Goal: Task Accomplishment & Management: Manage account settings

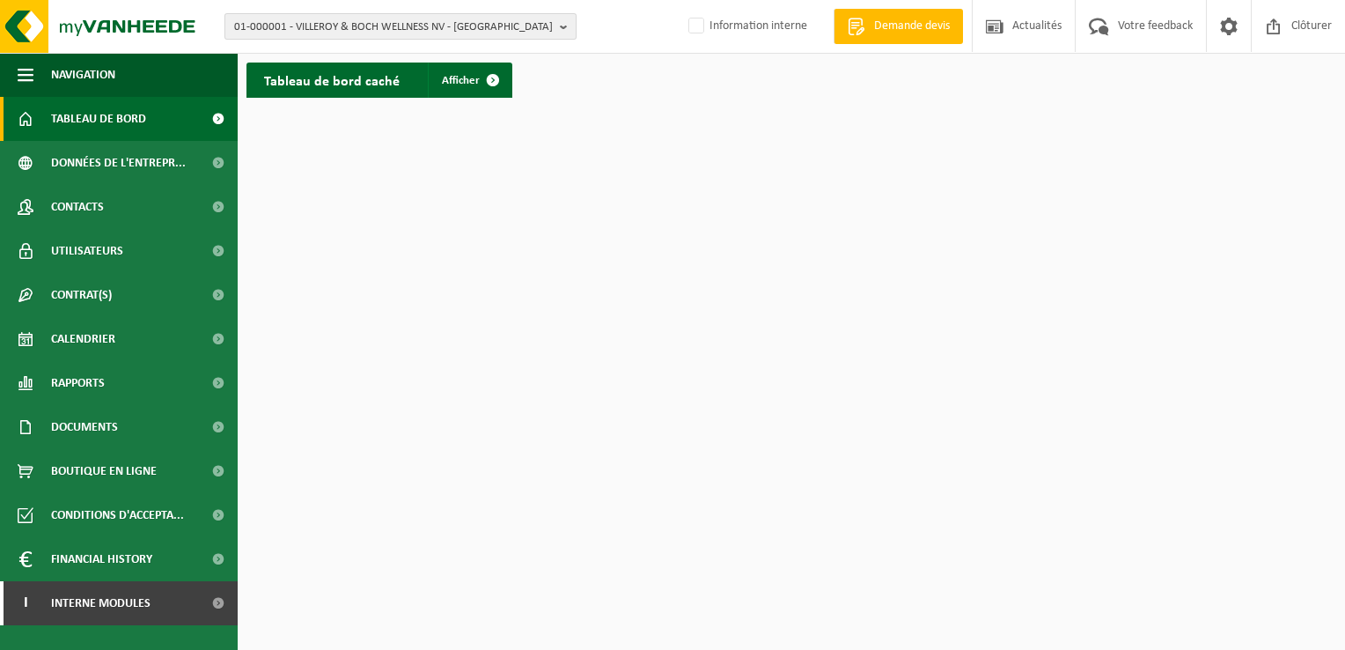
click at [378, 22] on span "01-000001 - VILLEROY & BOCH WELLNESS NV - [GEOGRAPHIC_DATA]" at bounding box center [393, 27] width 319 height 26
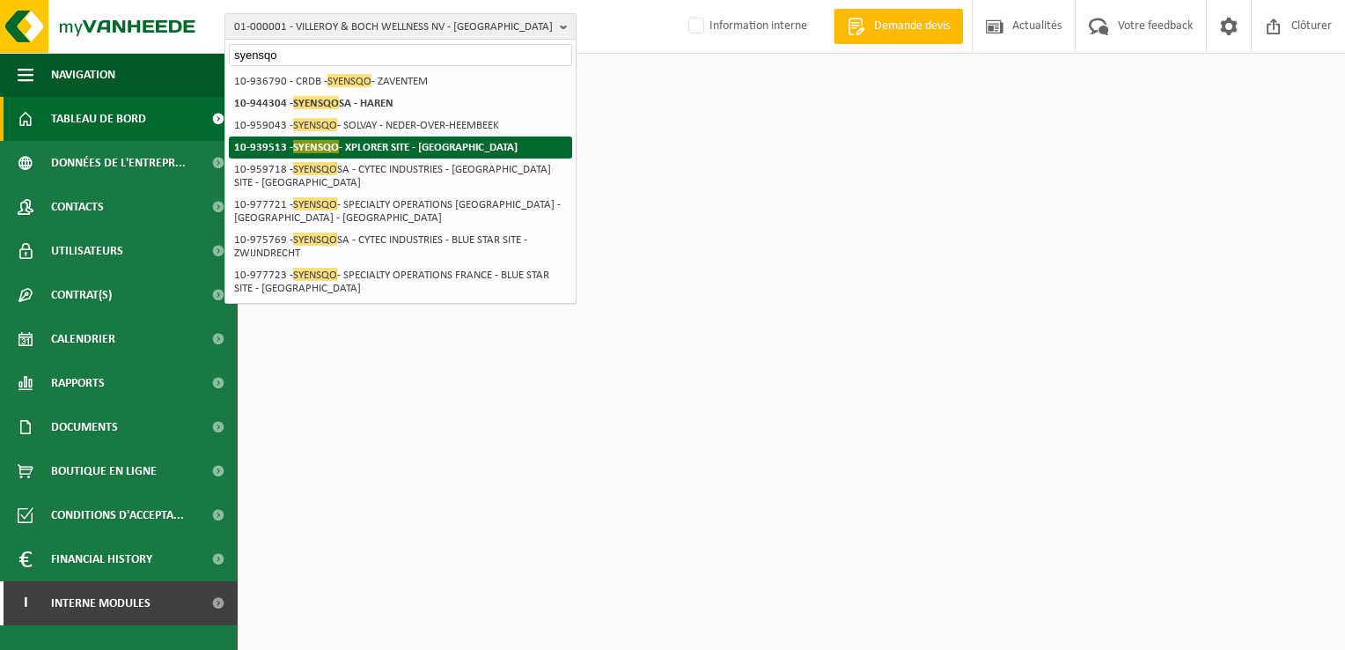
type input "syensqo"
click at [401, 144] on strong "10-939513 - SYENSQO - XPLORER SITE - [GEOGRAPHIC_DATA]" at bounding box center [375, 146] width 283 height 13
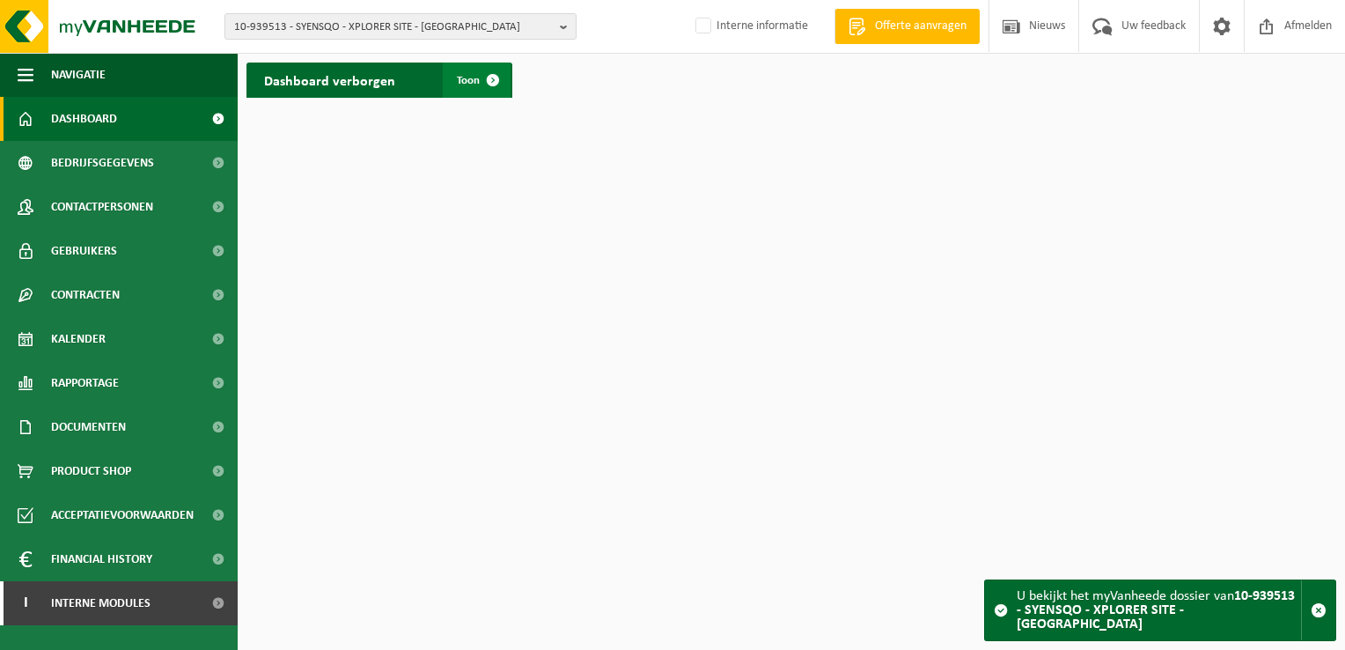
click at [472, 83] on span "Toon" at bounding box center [468, 80] width 23 height 11
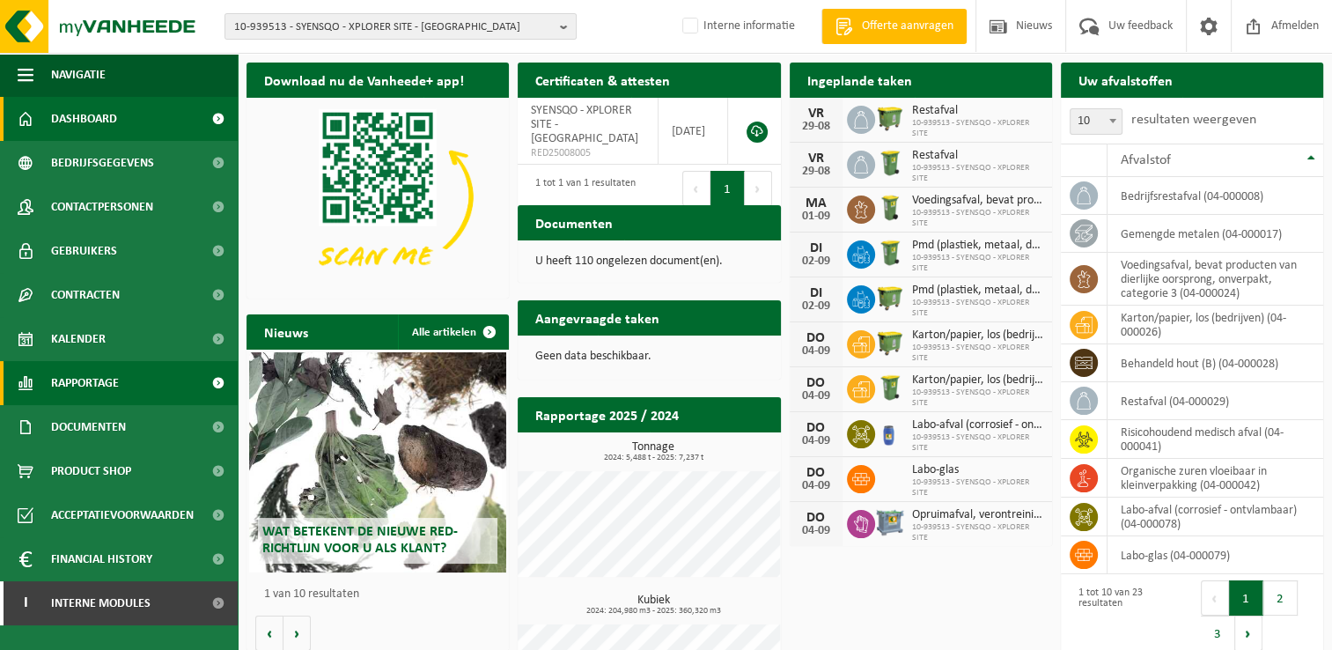
click at [90, 382] on span "Rapportage" at bounding box center [85, 383] width 68 height 44
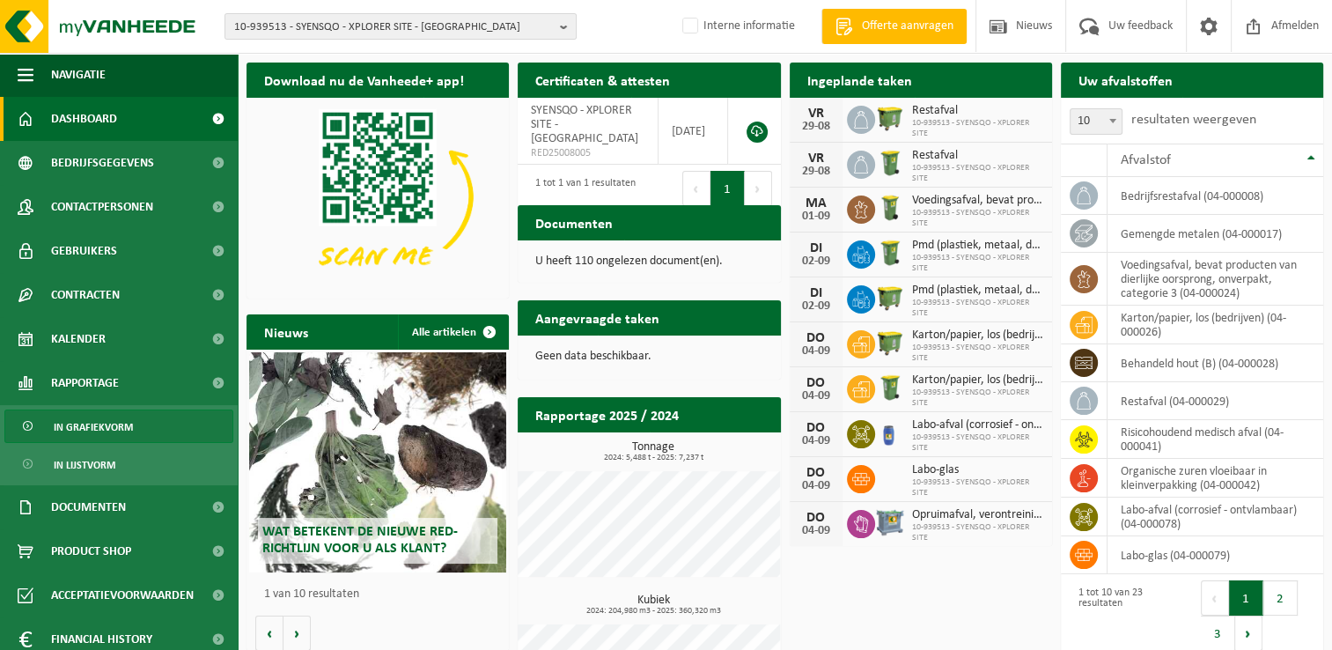
click at [106, 431] on span "In grafiekvorm" at bounding box center [93, 426] width 79 height 33
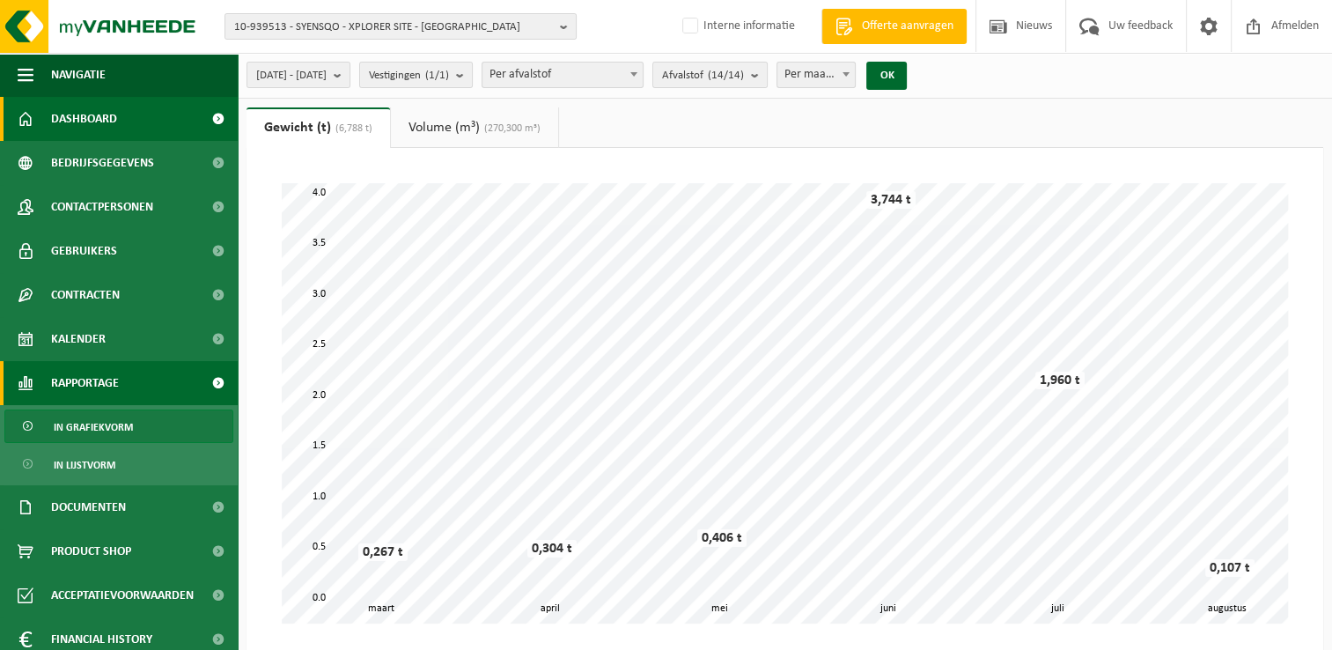
click at [103, 125] on span "Dashboard" at bounding box center [84, 119] width 66 height 44
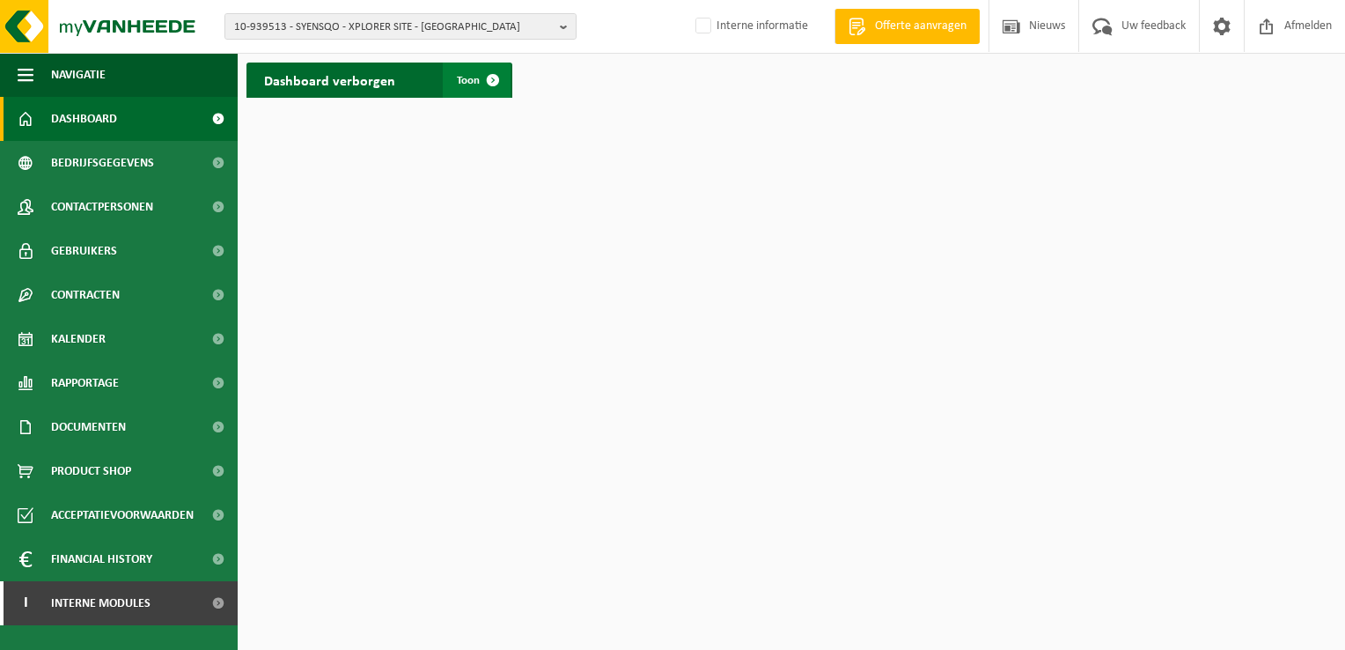
click at [461, 76] on span "Toon" at bounding box center [468, 80] width 23 height 11
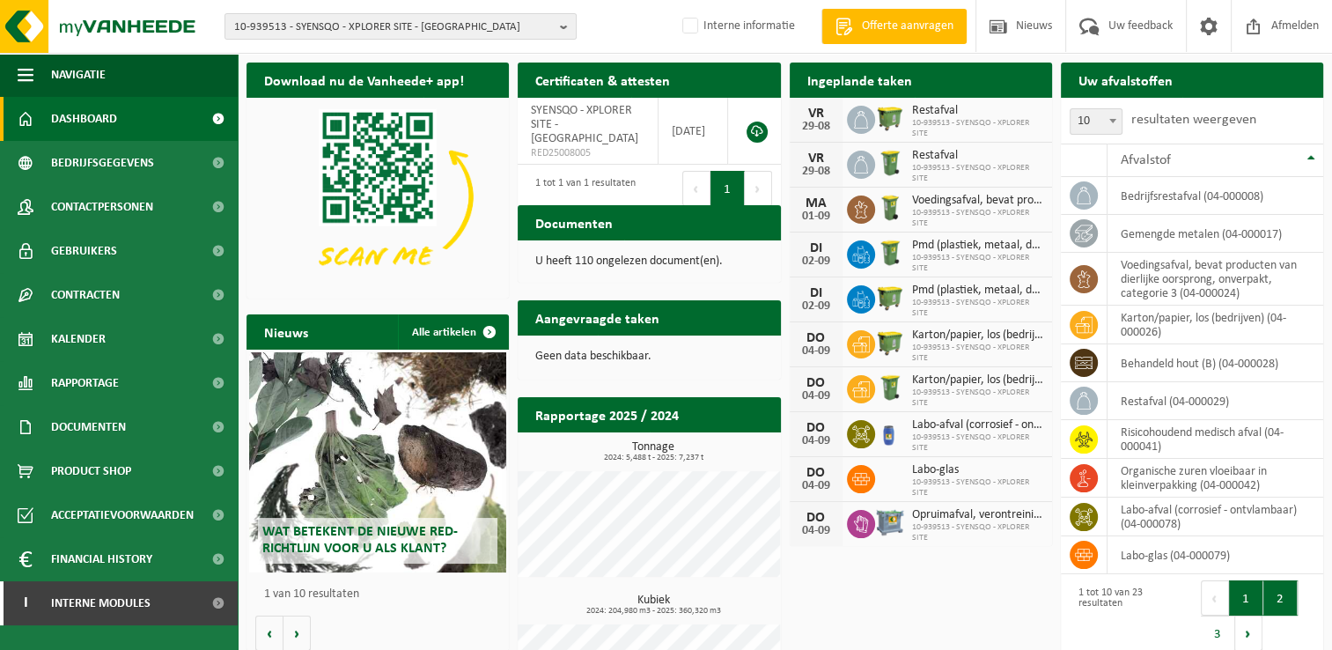
click at [1270, 596] on button "2" at bounding box center [1280, 597] width 34 height 35
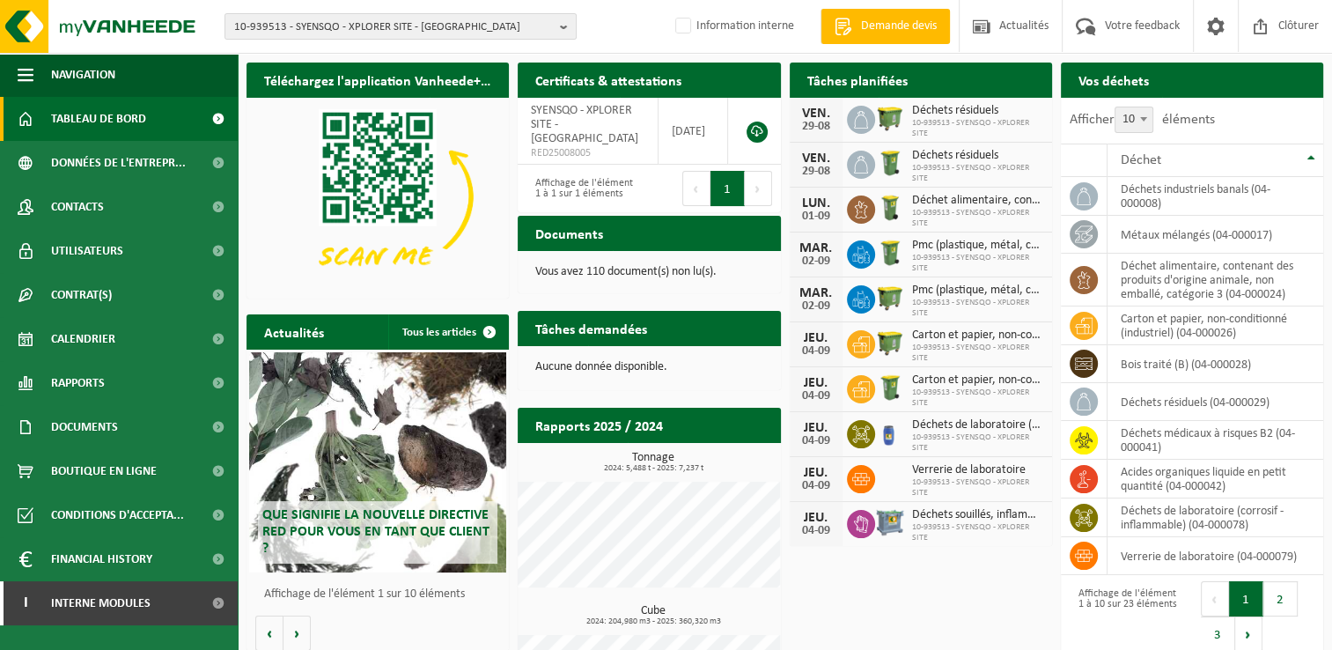
click at [990, 586] on div "Téléchargez l'application Vanheede+ maintenant! Cachez Certificats & attestatio…" at bounding box center [785, 406] width 1086 height 704
click at [90, 347] on span "Calendrier" at bounding box center [83, 339] width 64 height 44
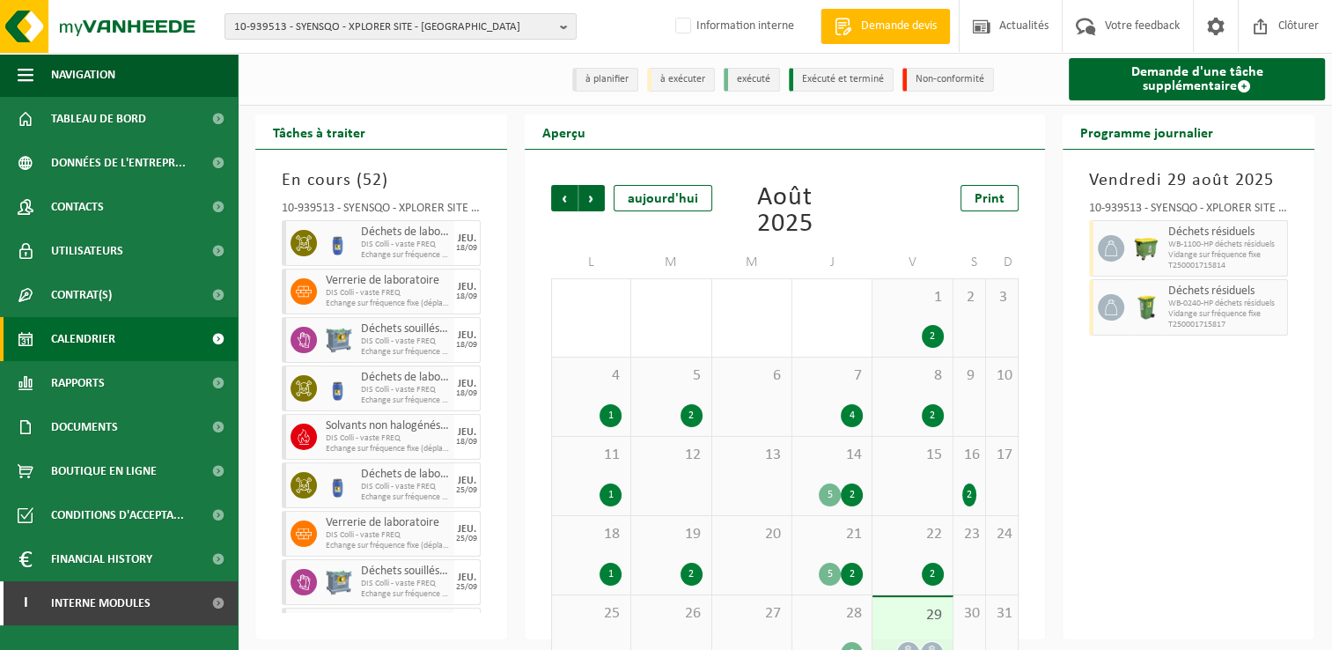
click at [606, 540] on span "18" at bounding box center [591, 534] width 61 height 19
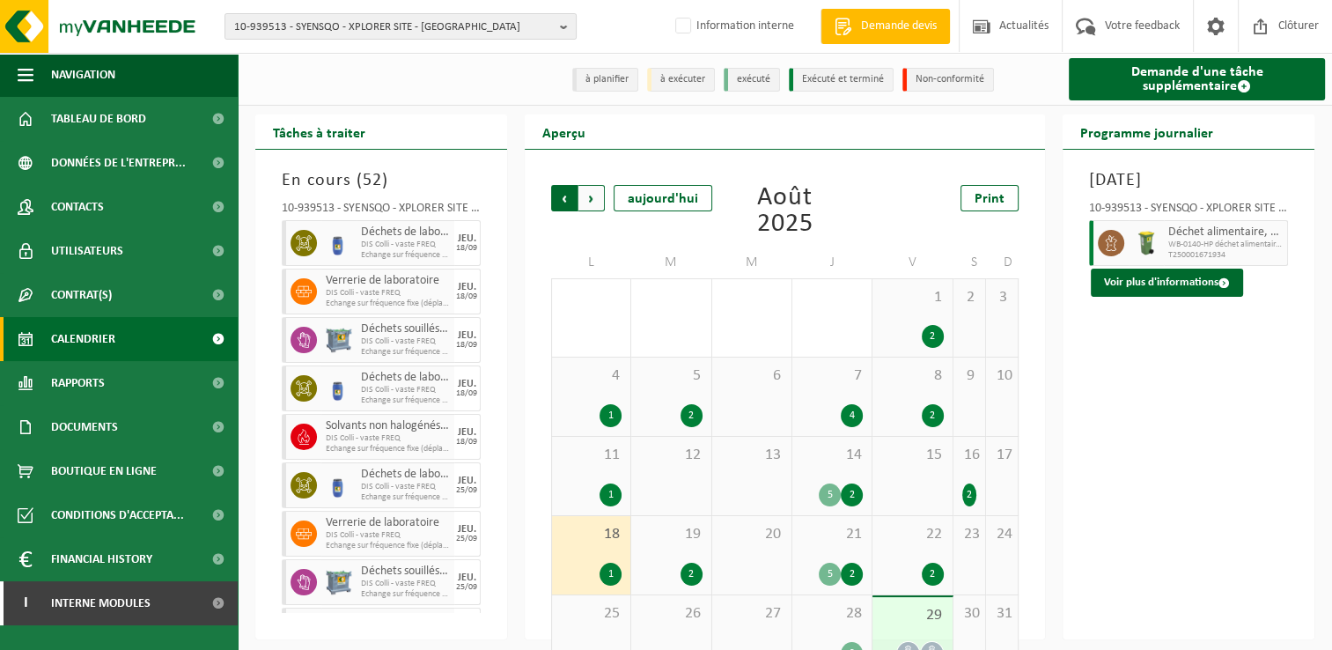
click at [598, 205] on span "Suivant" at bounding box center [591, 198] width 26 height 26
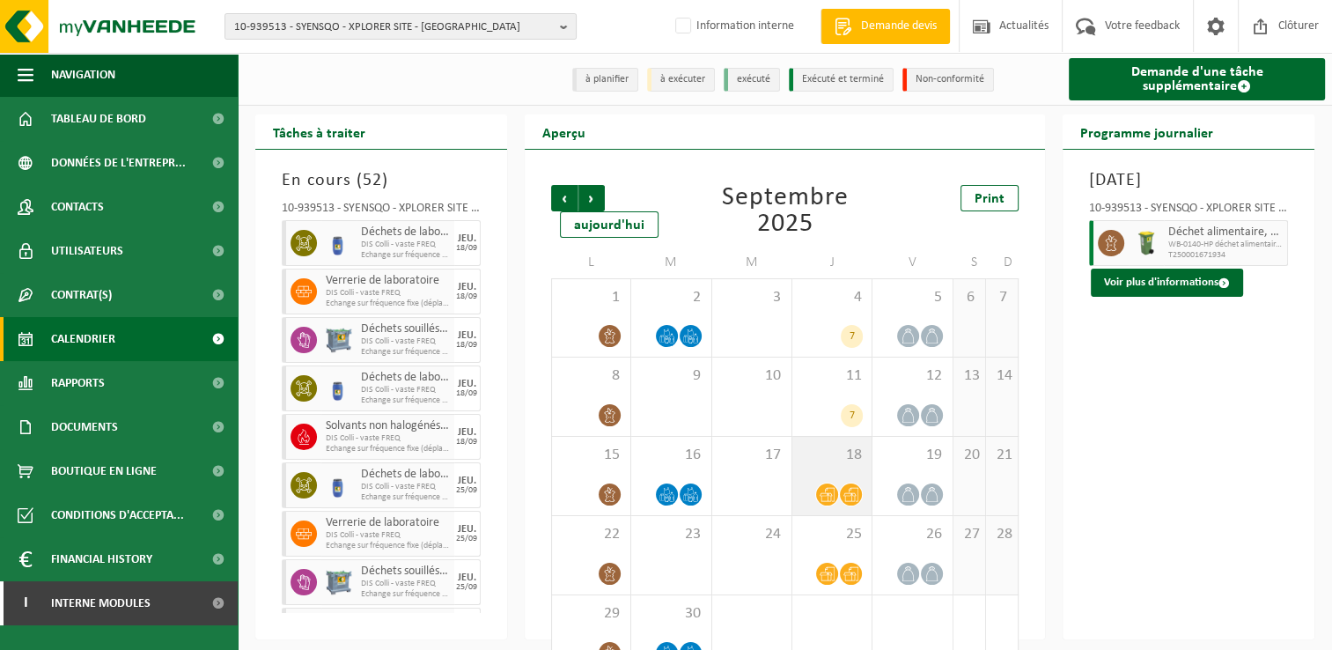
click at [849, 474] on div "18" at bounding box center [831, 476] width 79 height 78
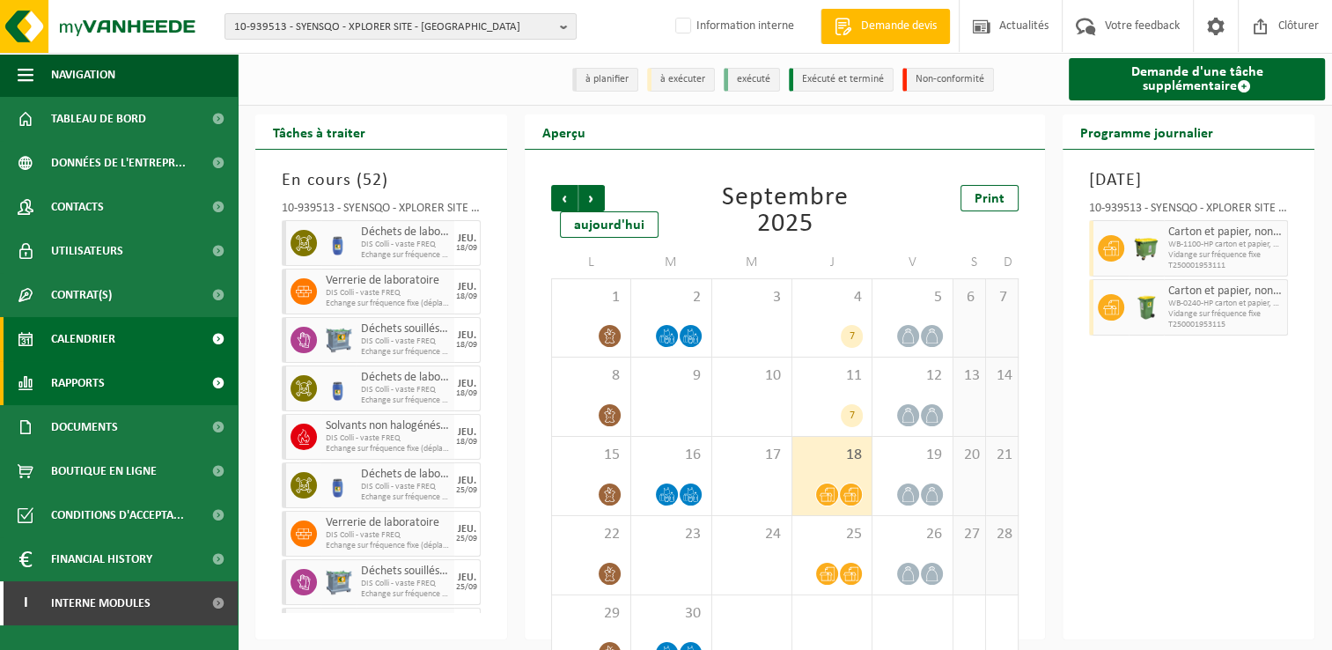
click at [96, 380] on span "Rapports" at bounding box center [78, 383] width 54 height 44
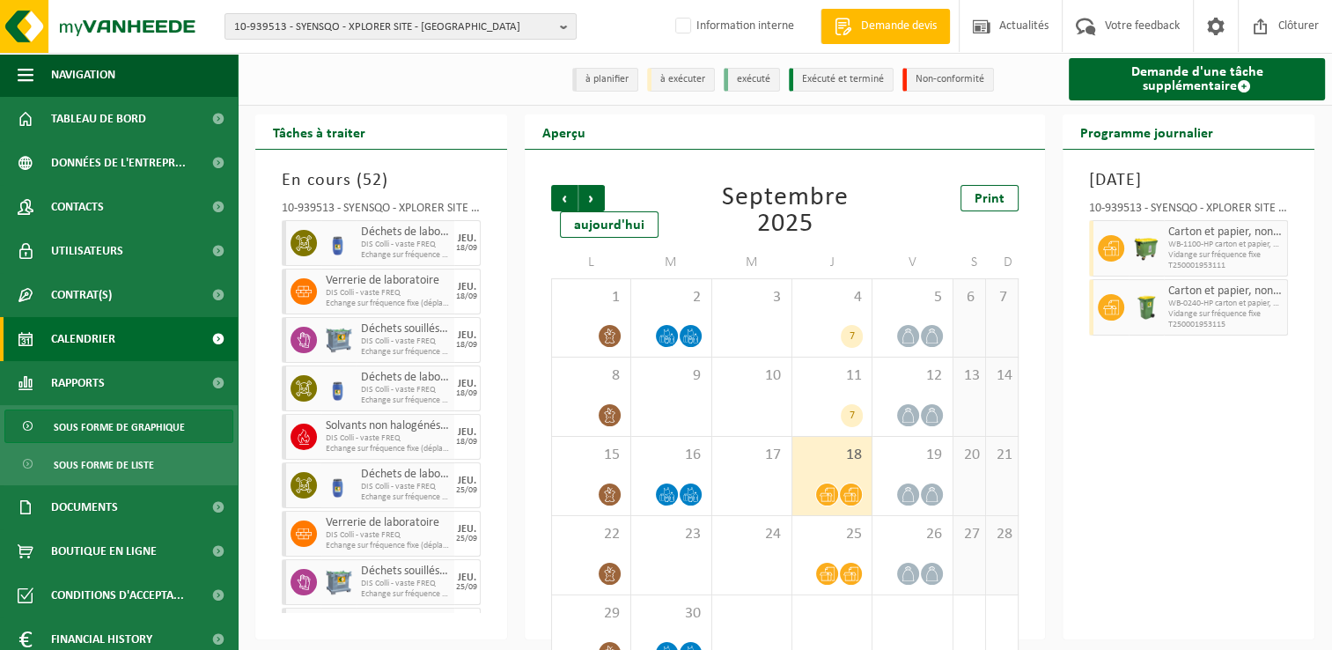
click at [140, 428] on span "Sous forme de graphique" at bounding box center [119, 426] width 131 height 33
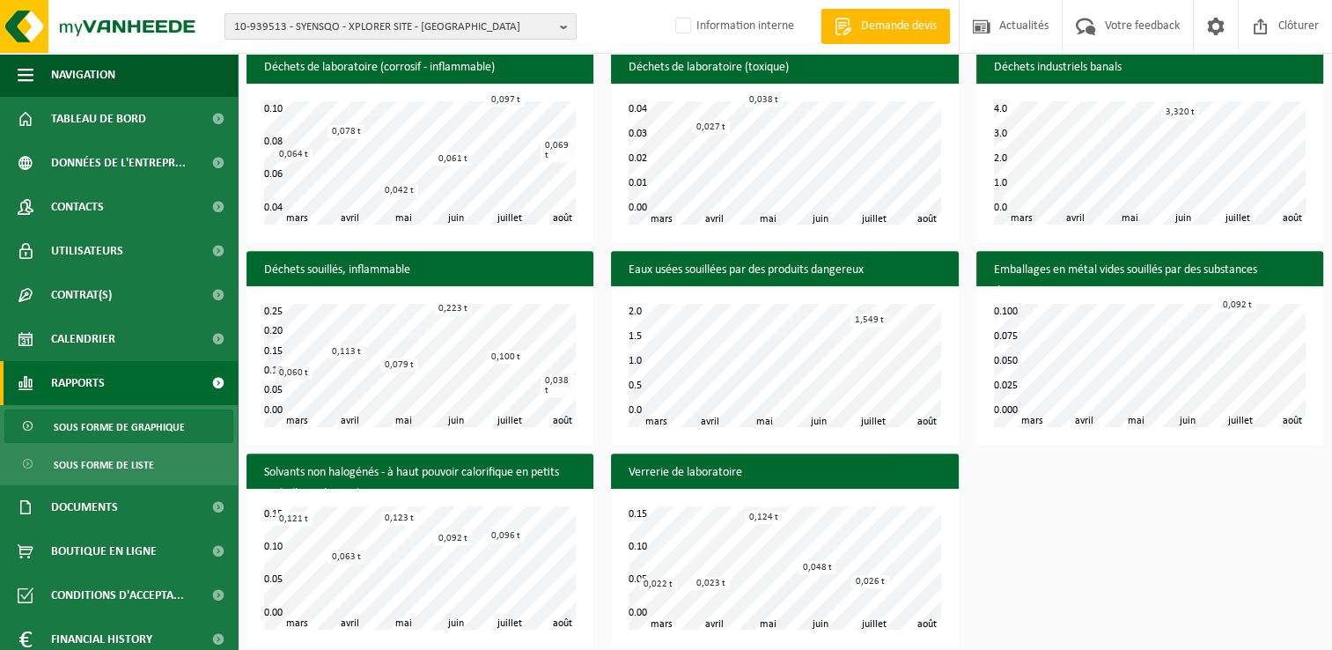
scroll to position [783, 0]
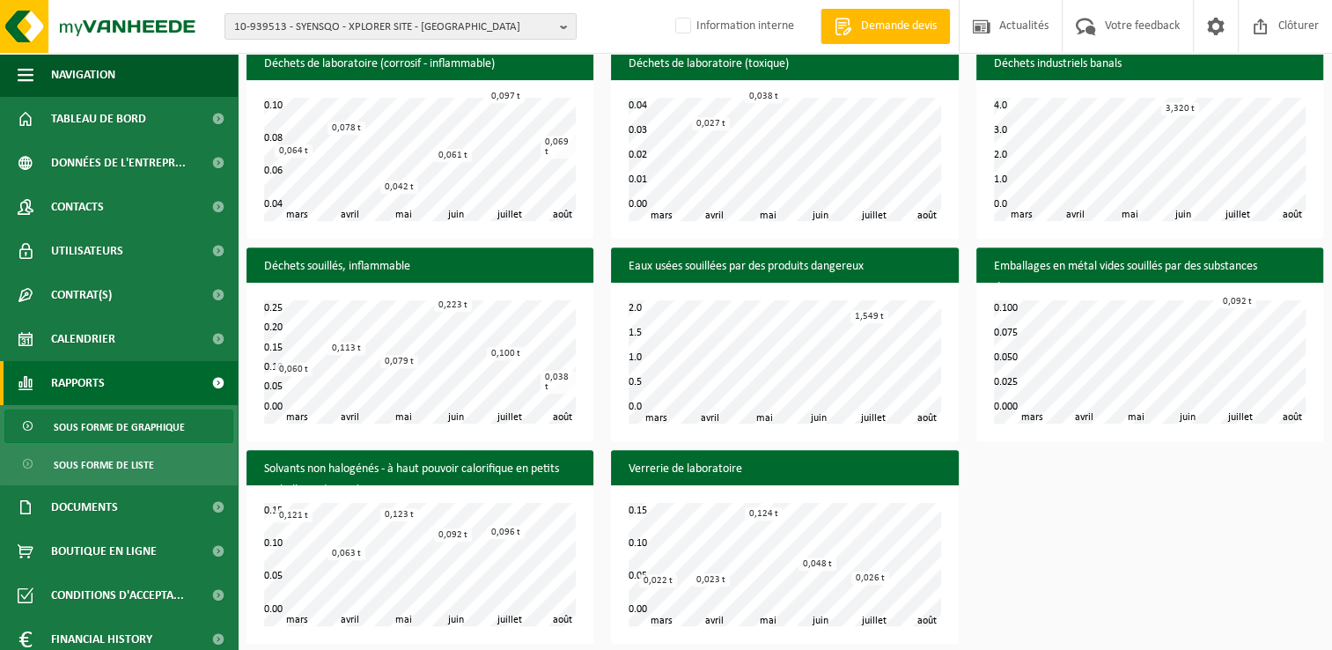
click at [1104, 541] on div "Déchets de laboratoire (corrosif - inflammable) avril mai juin juillet mars aoû…" at bounding box center [785, 348] width 1094 height 607
click at [1082, 570] on div "Déchets de laboratoire (corrosif - inflammable) avril mai juin juillet mars aoû…" at bounding box center [785, 348] width 1094 height 607
click at [1160, 525] on div "Déchets de laboratoire (corrosif - inflammable) avril mai juin juillet mars aoû…" at bounding box center [785, 348] width 1094 height 607
click at [91, 467] on span "Sous forme de liste" at bounding box center [104, 464] width 100 height 33
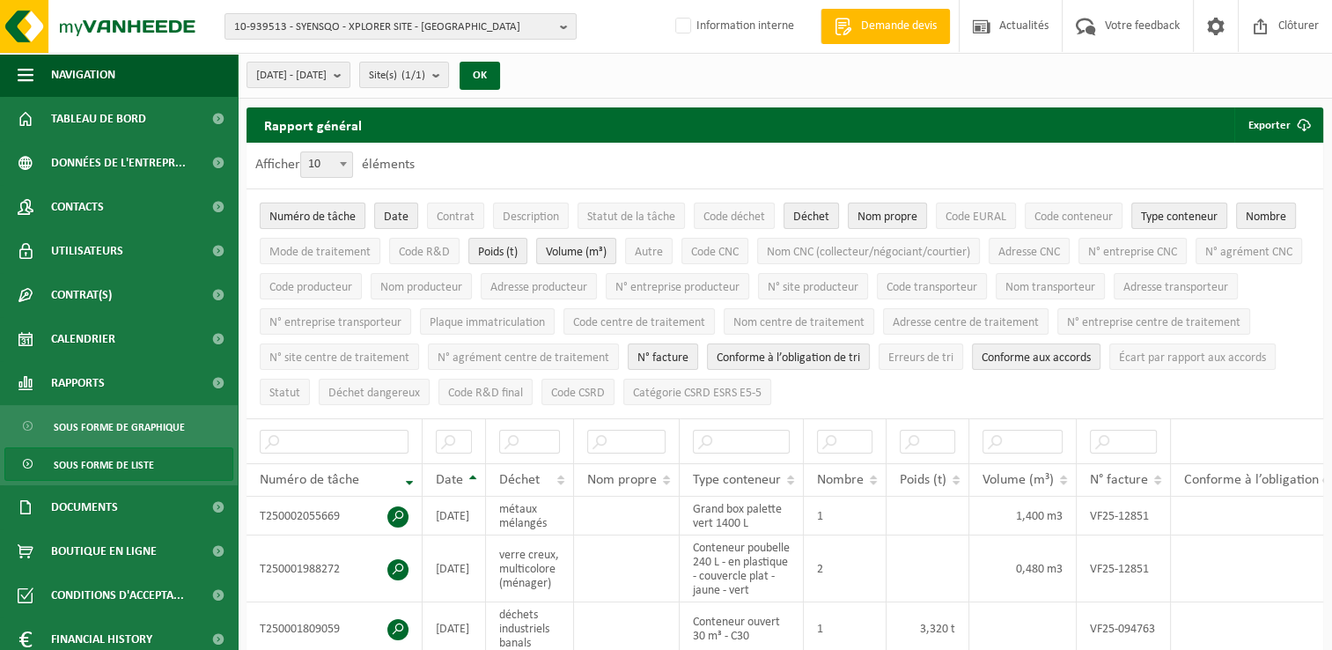
click at [325, 214] on span "Numéro de tâche" at bounding box center [312, 216] width 86 height 13
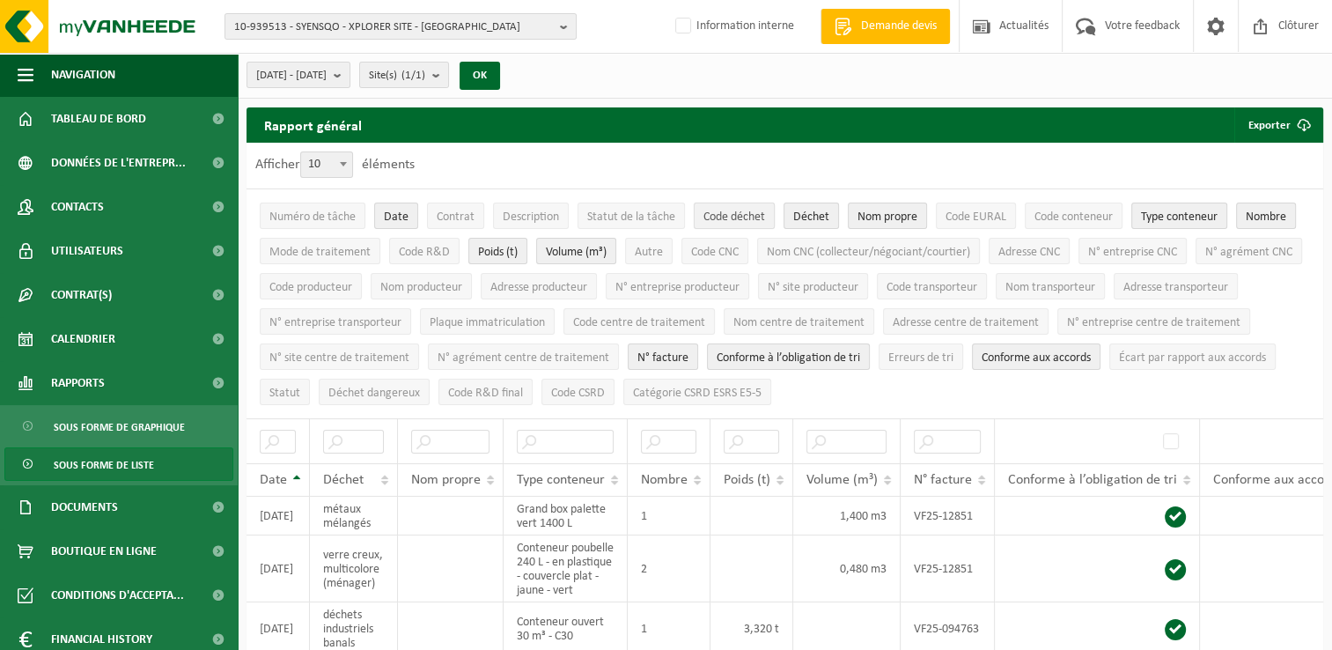
click at [739, 216] on span "Code déchet" at bounding box center [734, 216] width 62 height 13
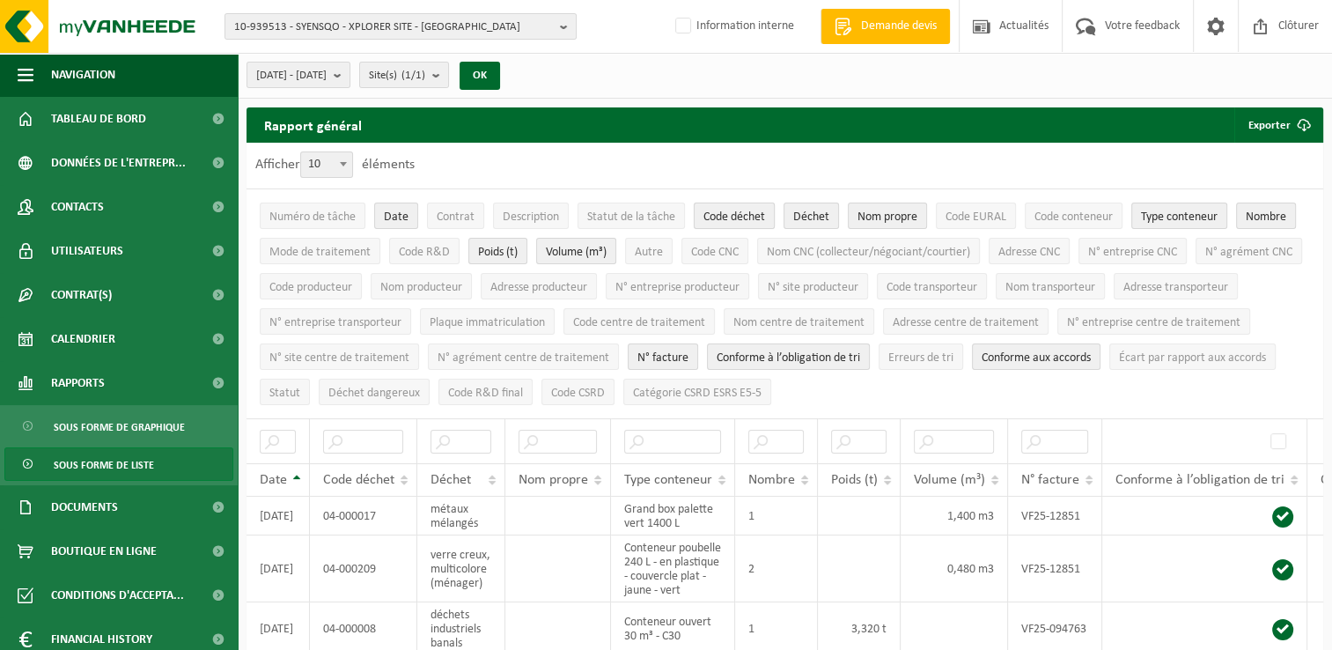
click at [739, 216] on span "Code déchet" at bounding box center [734, 216] width 62 height 13
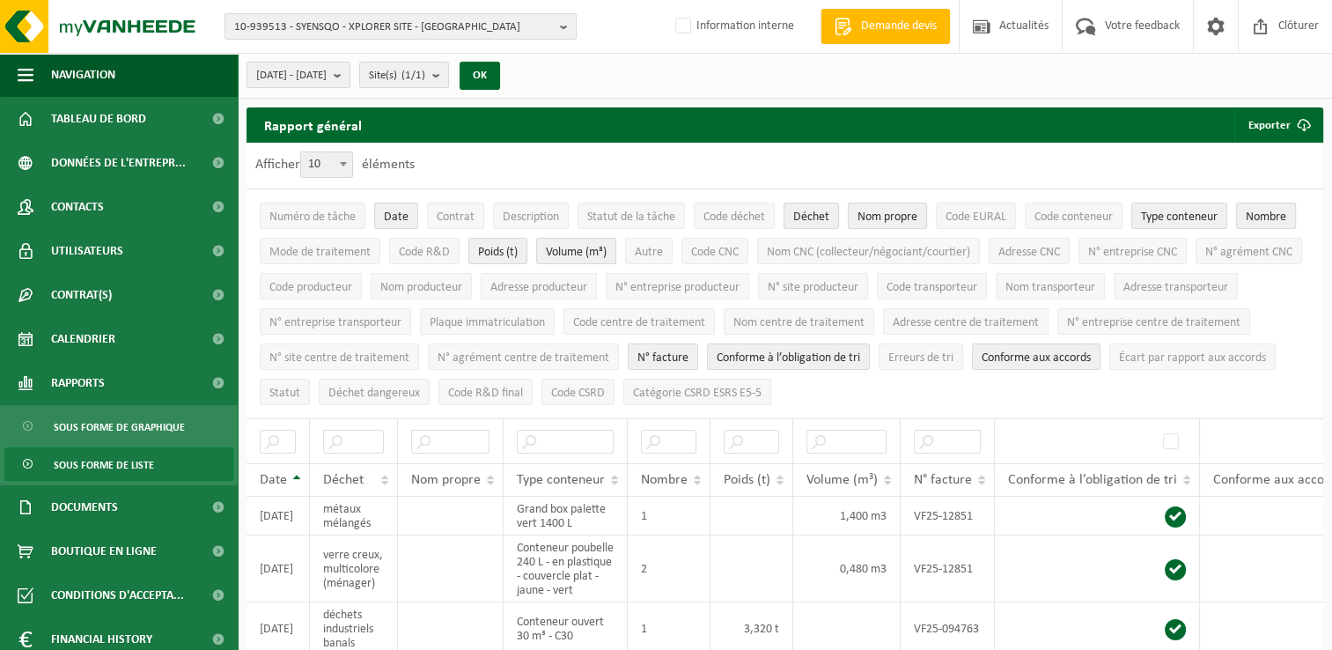
click at [879, 220] on span "Nom propre" at bounding box center [887, 216] width 60 height 13
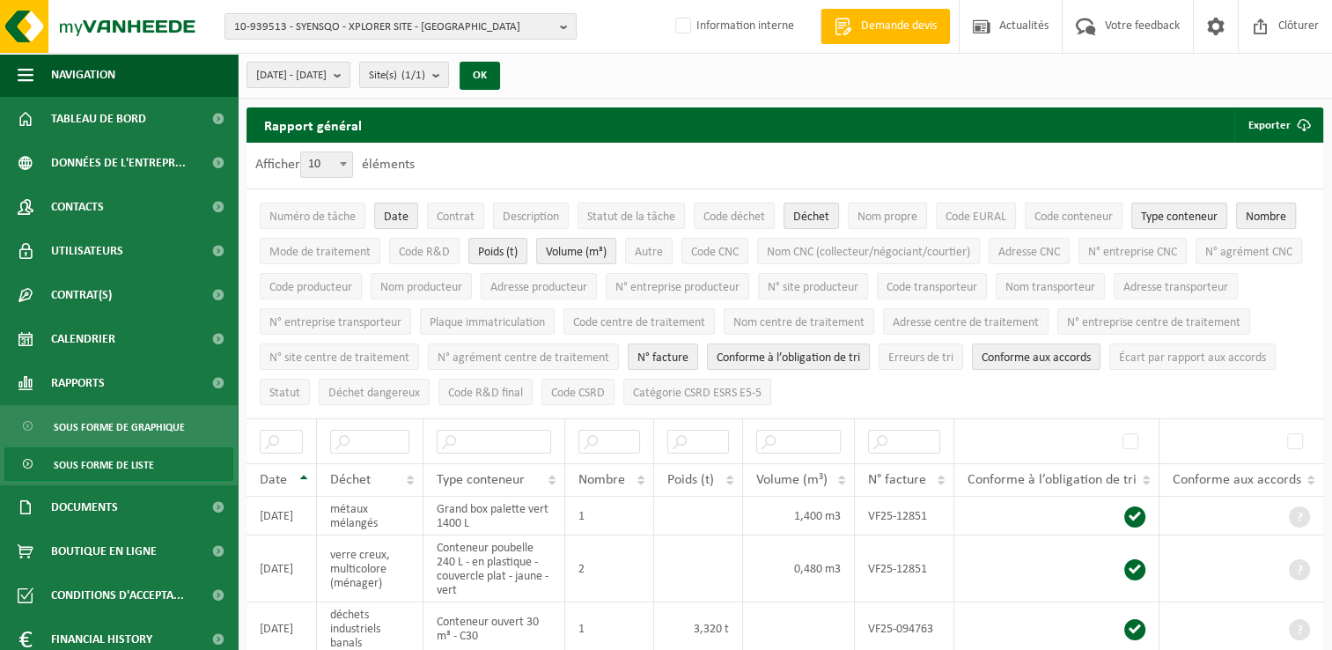
click at [1247, 215] on span "Nombre" at bounding box center [1266, 216] width 40 height 13
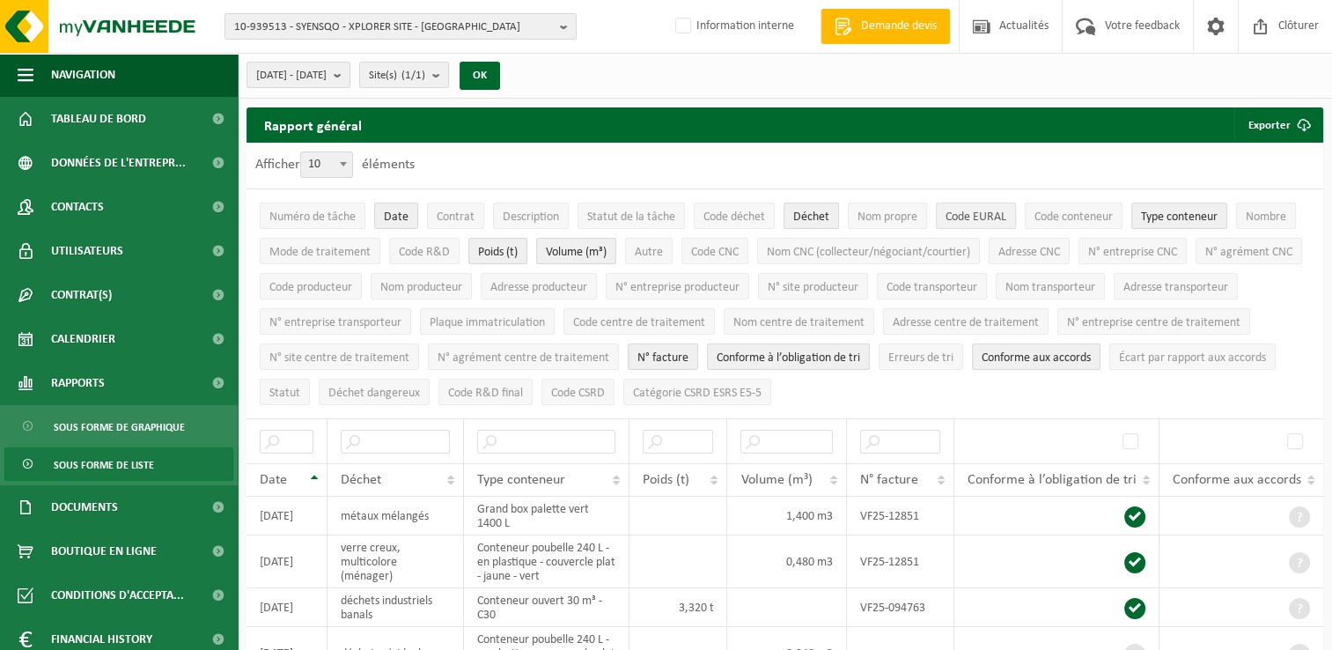
click at [990, 215] on span "Code EURAL" at bounding box center [976, 216] width 61 height 13
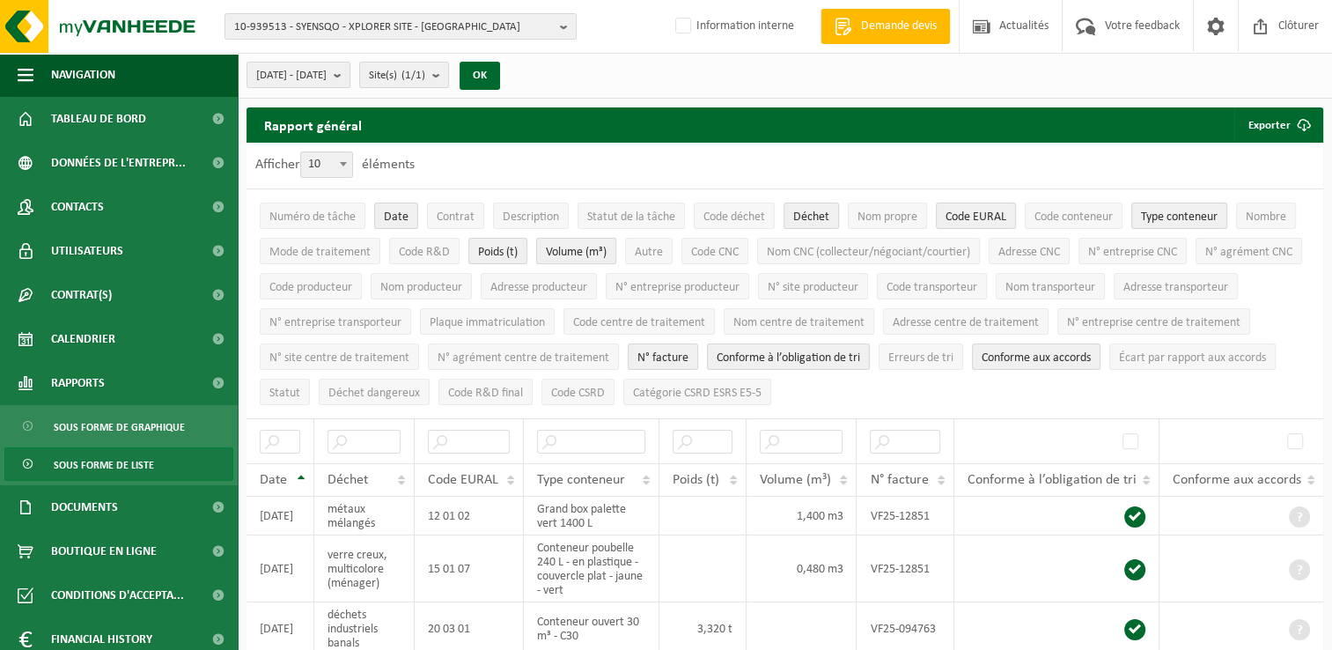
click at [594, 253] on span "Volume (m³)" at bounding box center [576, 252] width 61 height 13
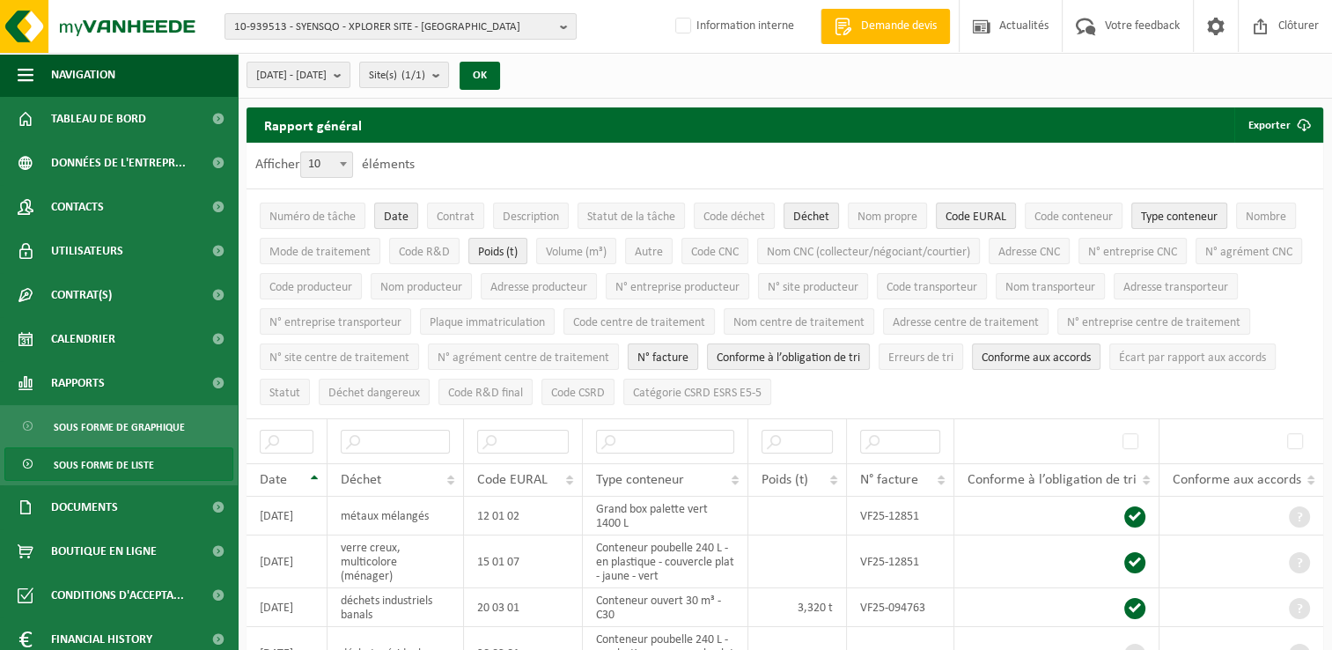
click at [698, 364] on button "N° facture" at bounding box center [663, 356] width 70 height 26
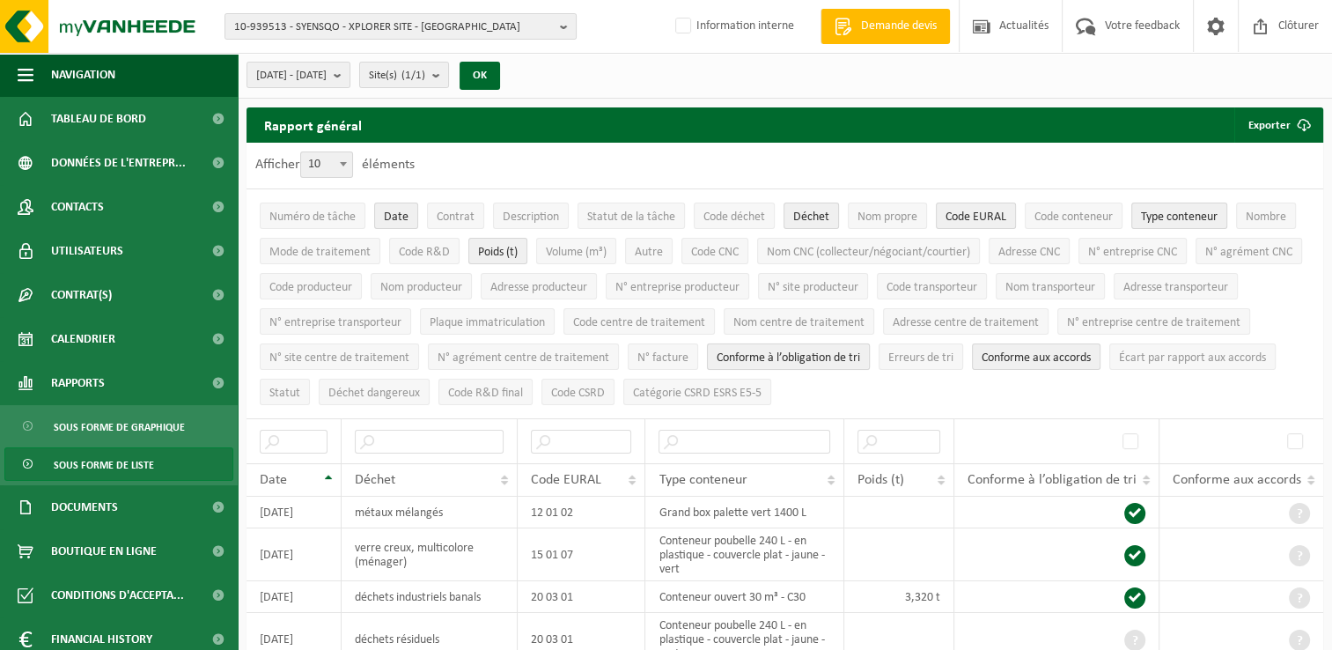
click at [860, 356] on span "Conforme à l’obligation de tri" at bounding box center [789, 357] width 144 height 13
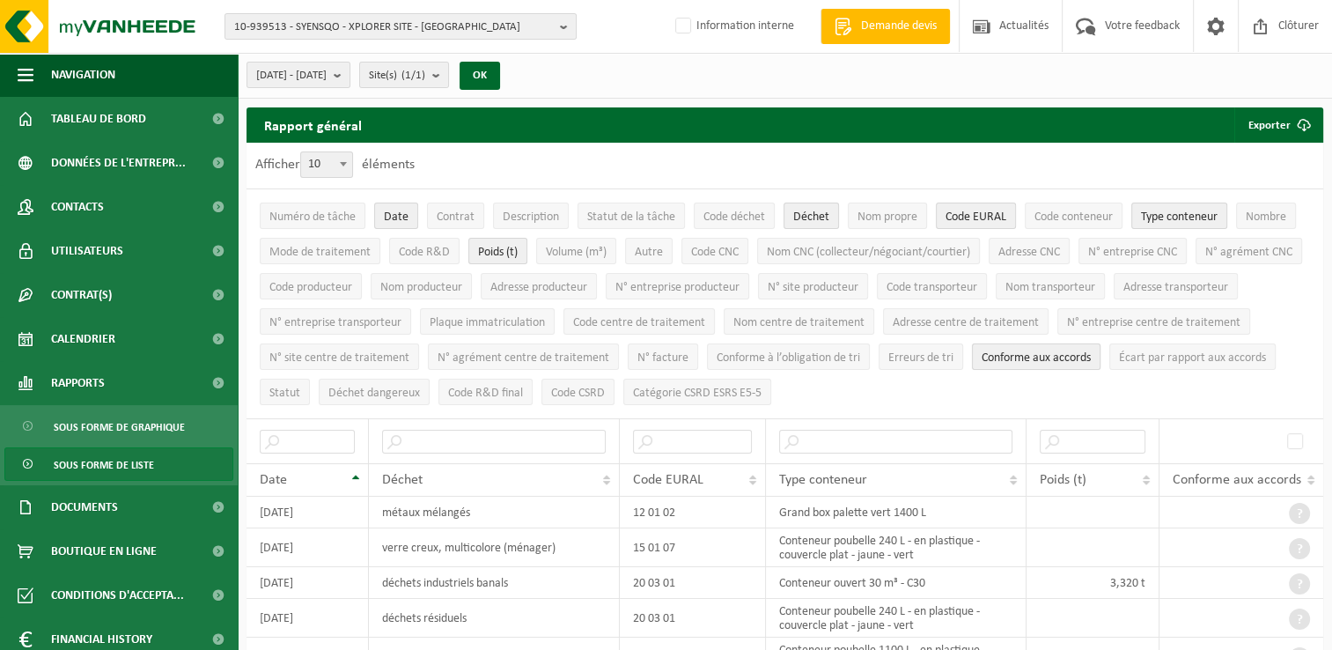
click at [1091, 355] on span "Conforme aux accords" at bounding box center [1036, 357] width 109 height 13
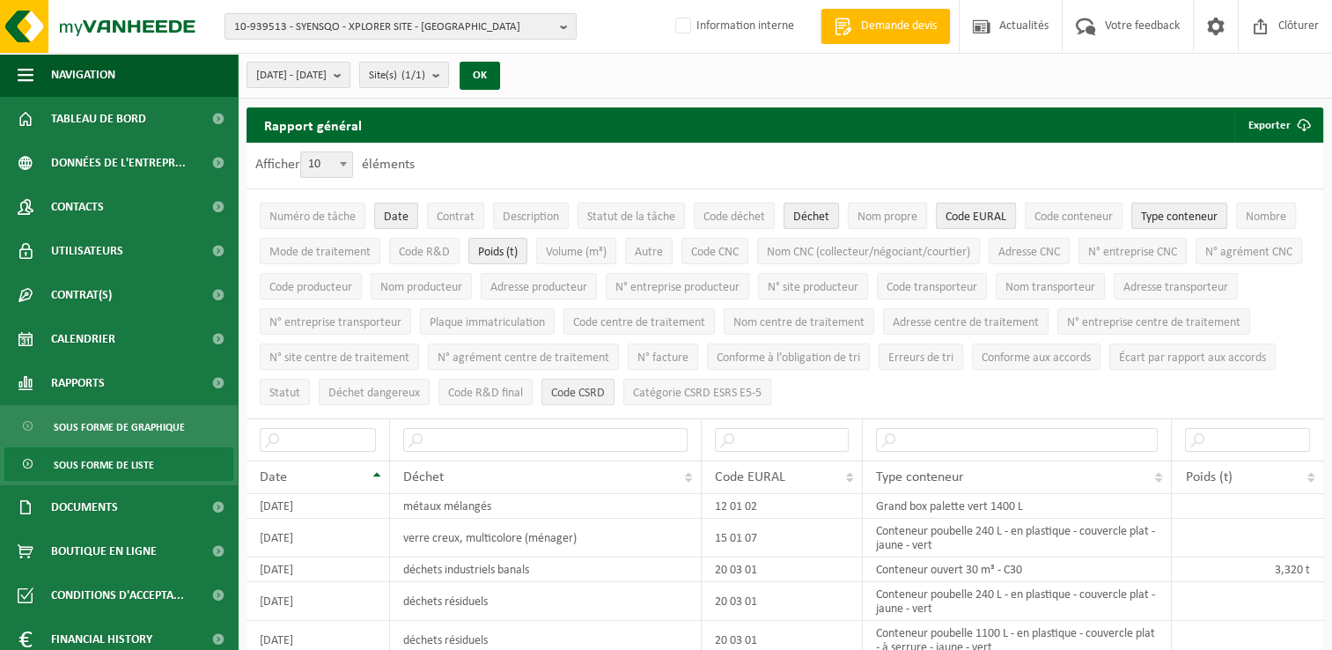
click at [605, 386] on span "Code CSRD" at bounding box center [578, 392] width 54 height 13
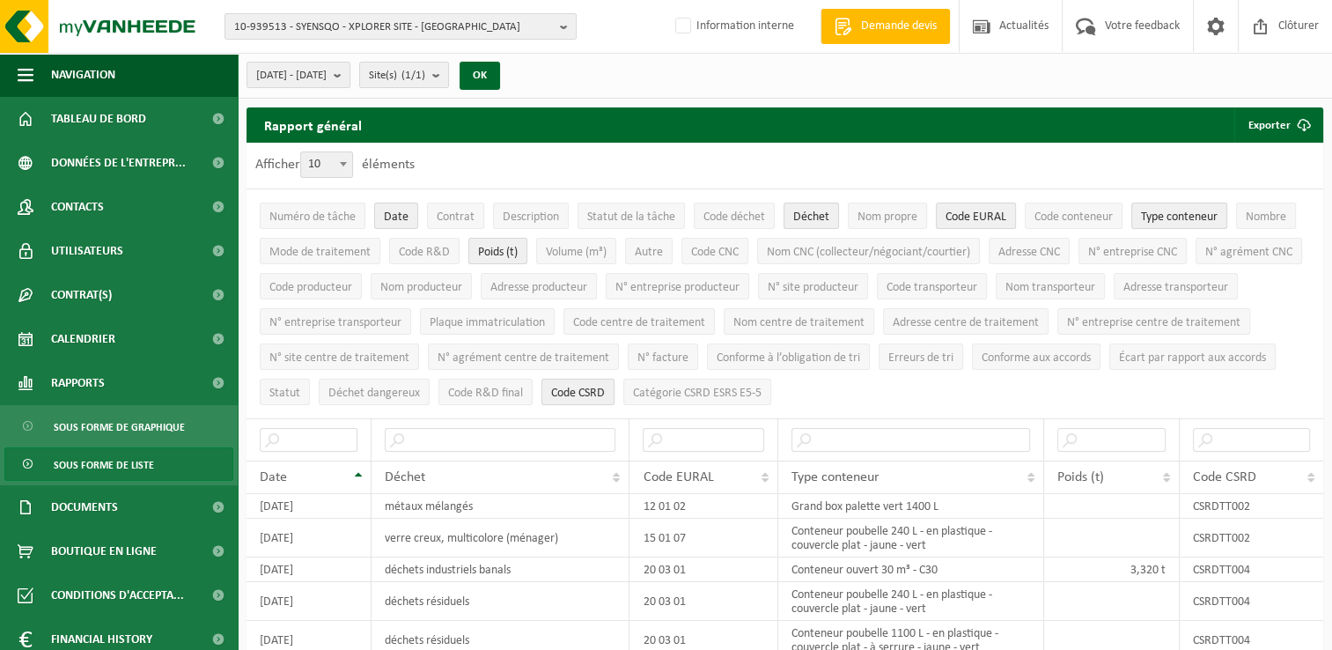
click at [605, 386] on span "Code CSRD" at bounding box center [578, 392] width 54 height 13
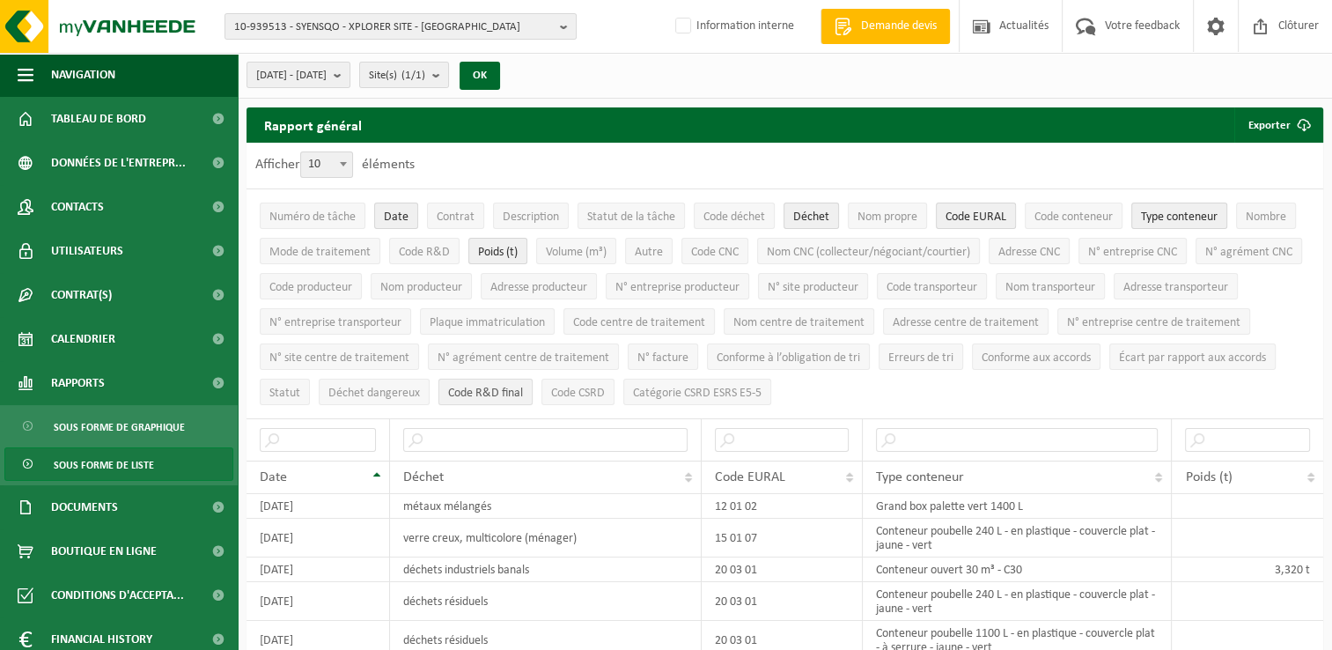
click at [523, 394] on span "Code R&D final" at bounding box center [485, 392] width 75 height 13
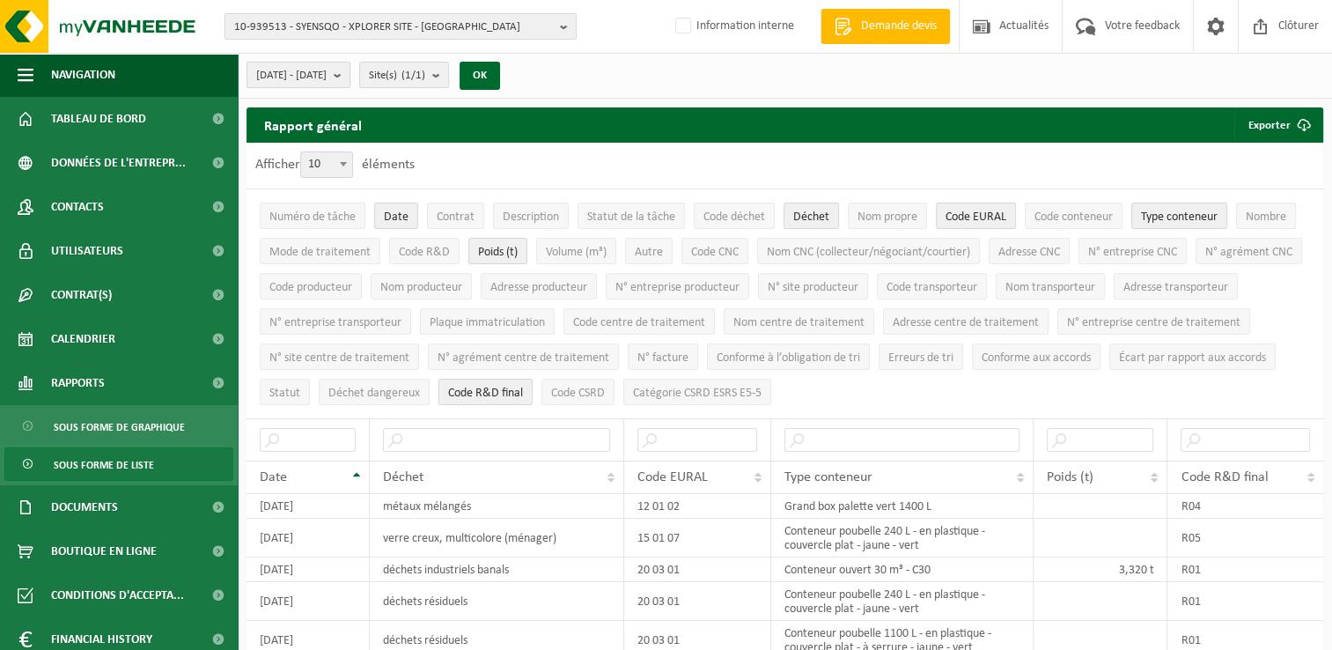
click at [327, 77] on span "2025-03-01 - 2025-08-29" at bounding box center [291, 76] width 70 height 26
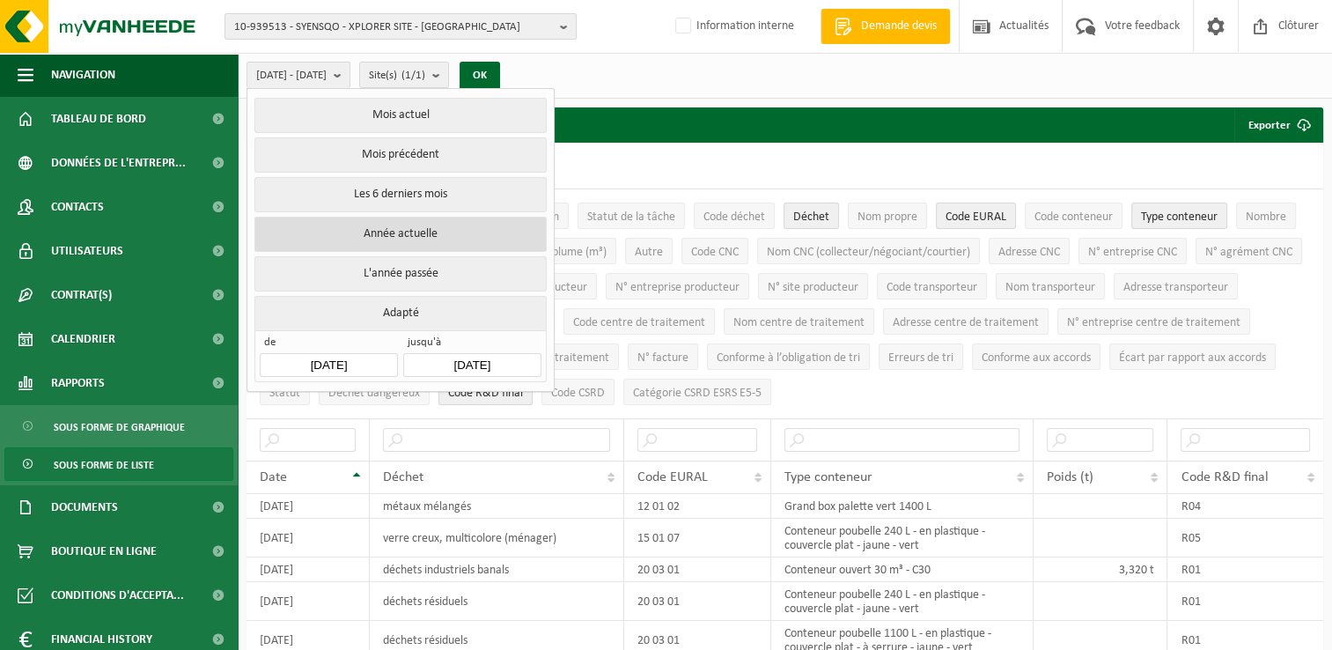
click at [419, 229] on button "Année actuelle" at bounding box center [399, 234] width 291 height 35
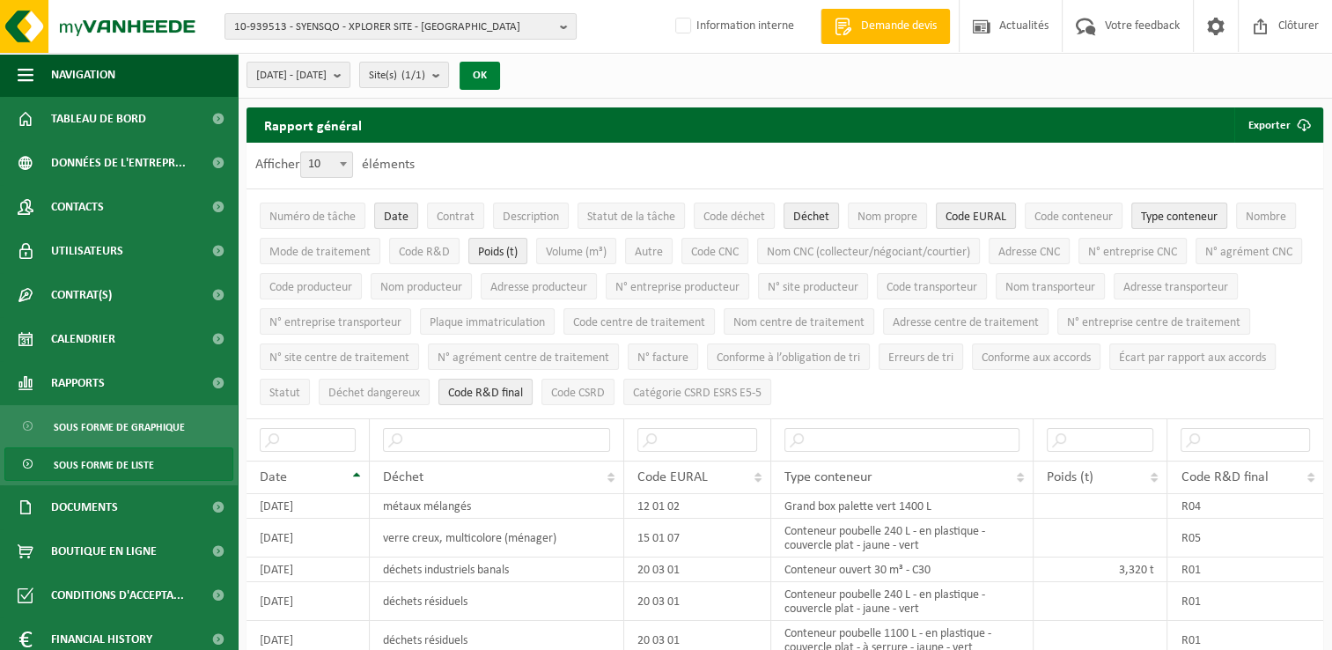
click at [500, 76] on button "OK" at bounding box center [480, 76] width 40 height 28
click at [346, 215] on span "Numéro de tâche" at bounding box center [312, 216] width 86 height 13
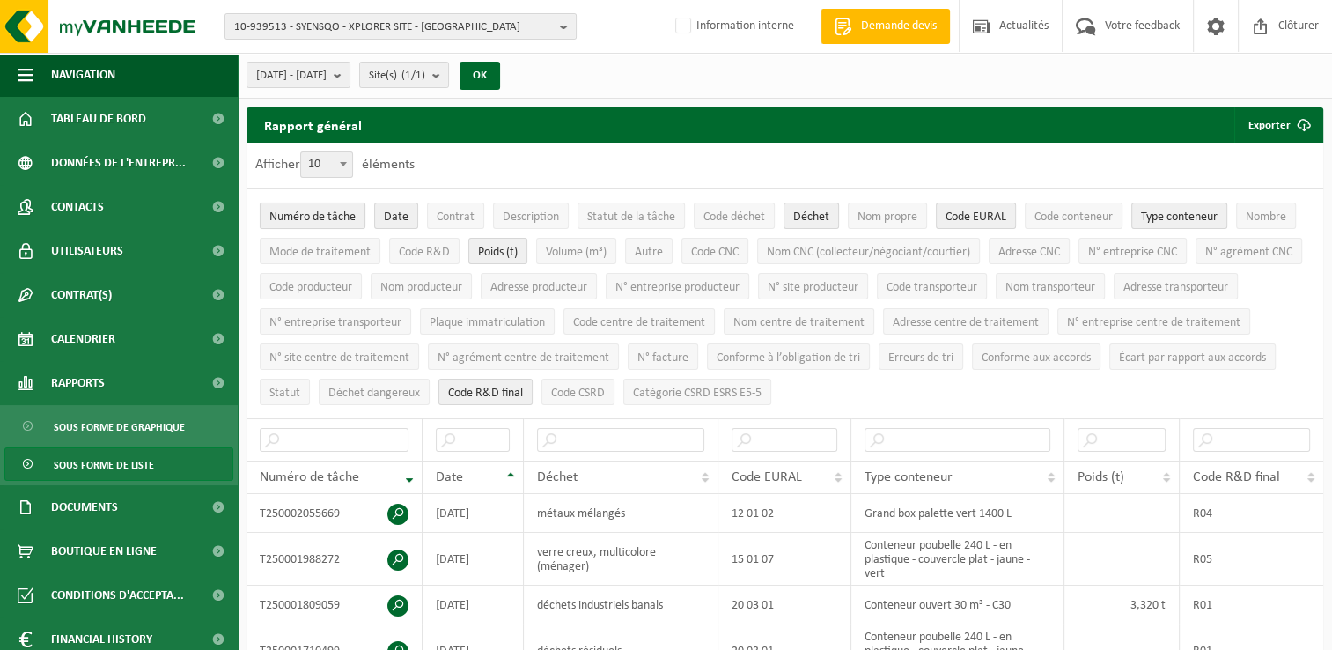
click at [328, 217] on span "Numéro de tâche" at bounding box center [312, 216] width 86 height 13
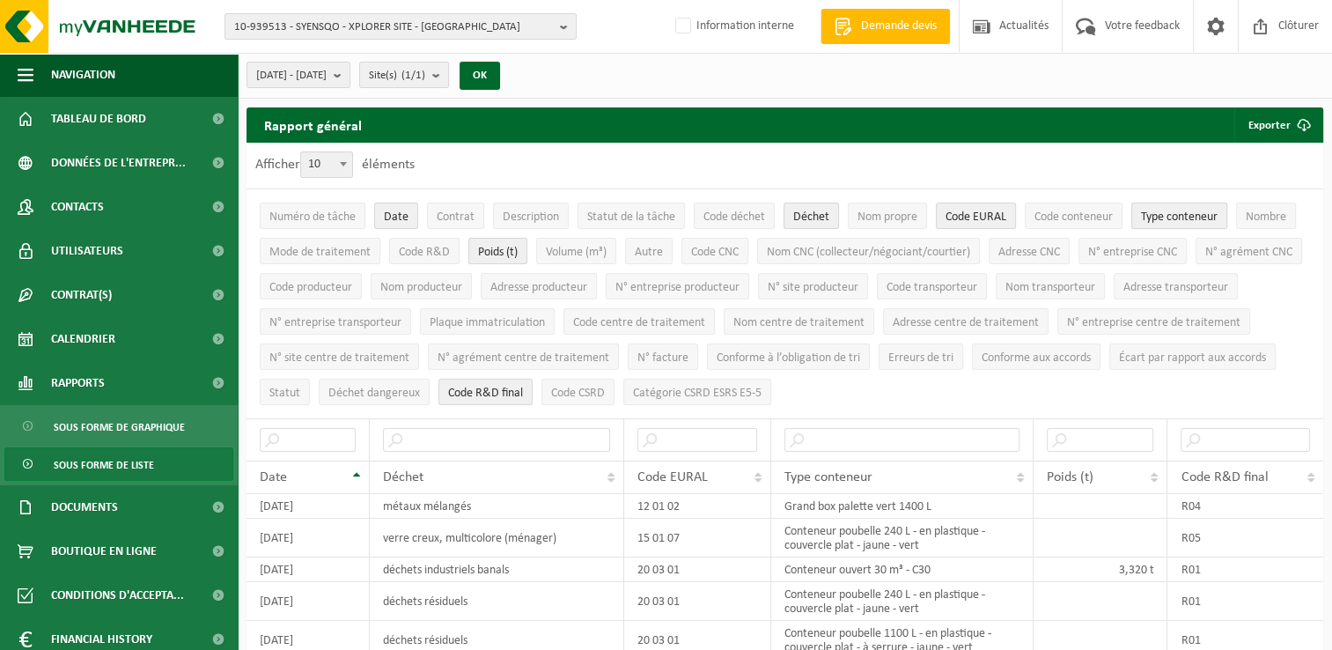
click at [1166, 212] on span "Type conteneur" at bounding box center [1179, 216] width 77 height 13
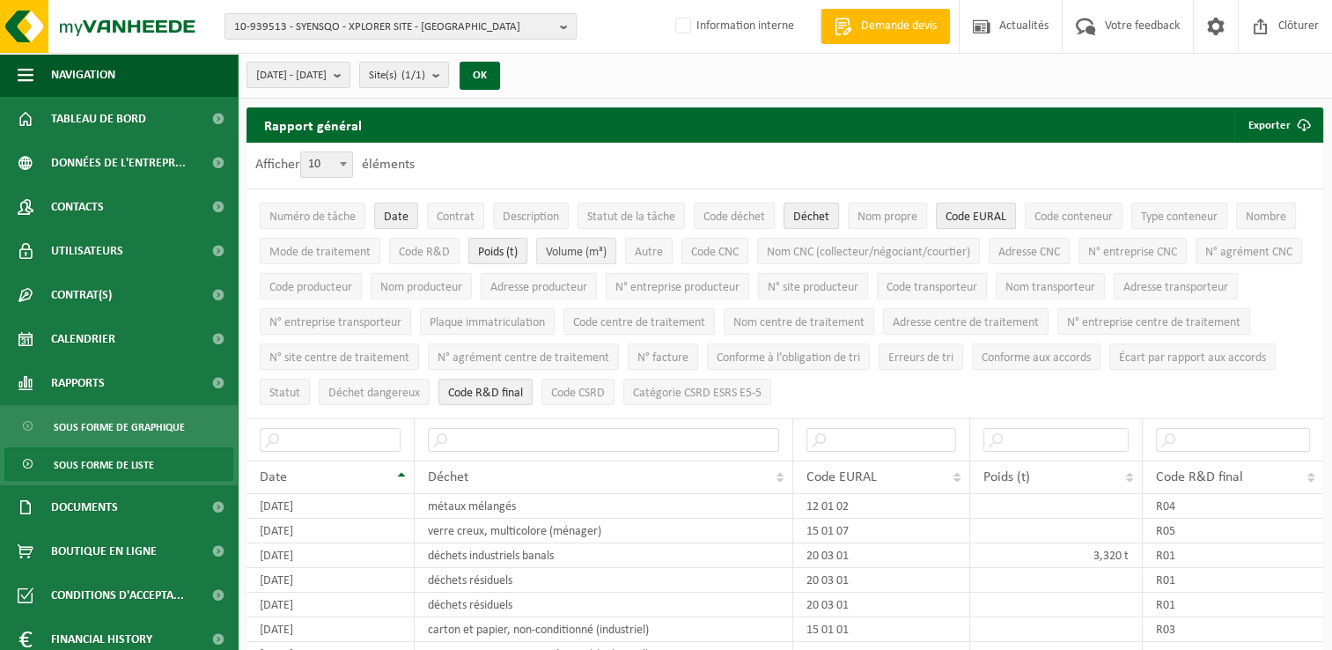
click at [597, 250] on span "Volume (m³)" at bounding box center [576, 252] width 61 height 13
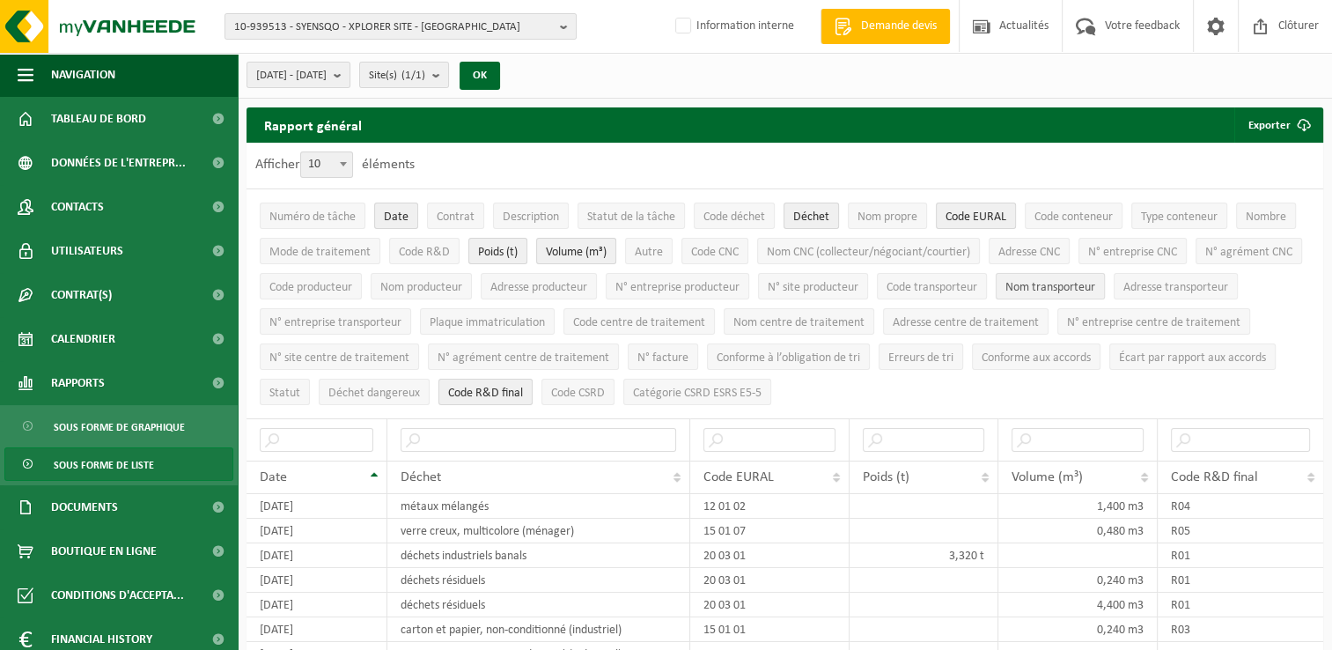
click at [1095, 283] on span "Nom transporteur" at bounding box center [1050, 287] width 90 height 13
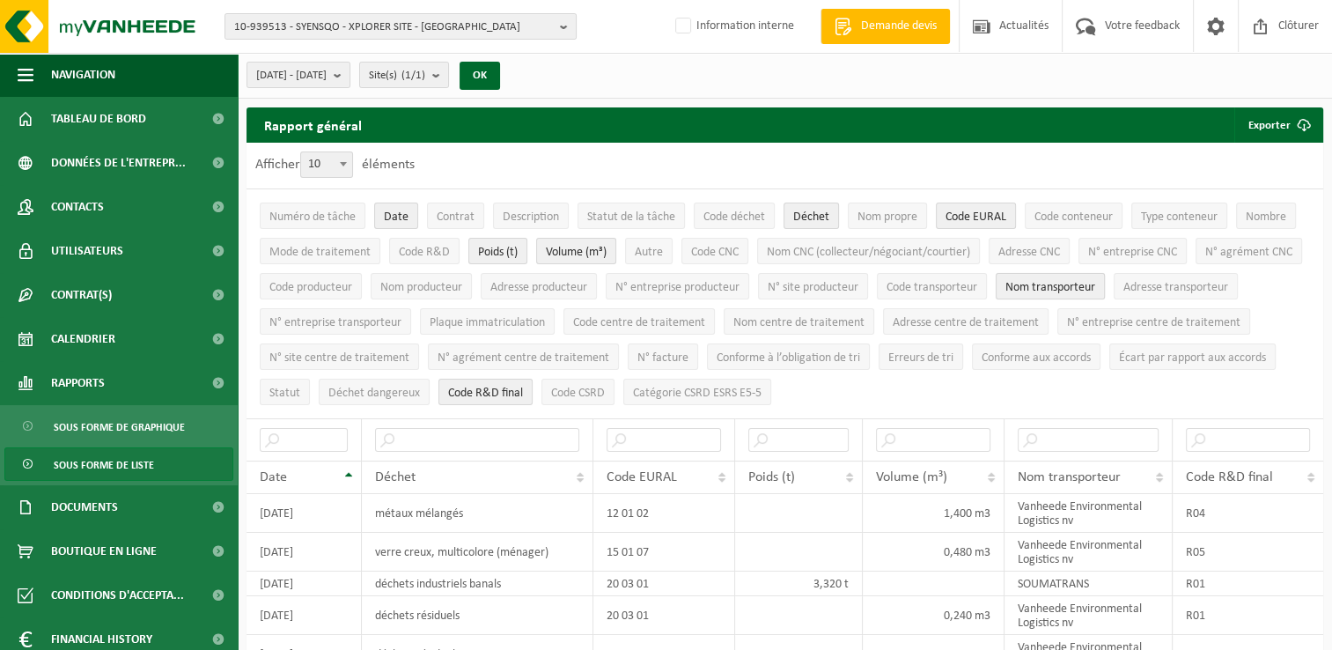
click at [1095, 283] on span "Nom transporteur" at bounding box center [1050, 287] width 90 height 13
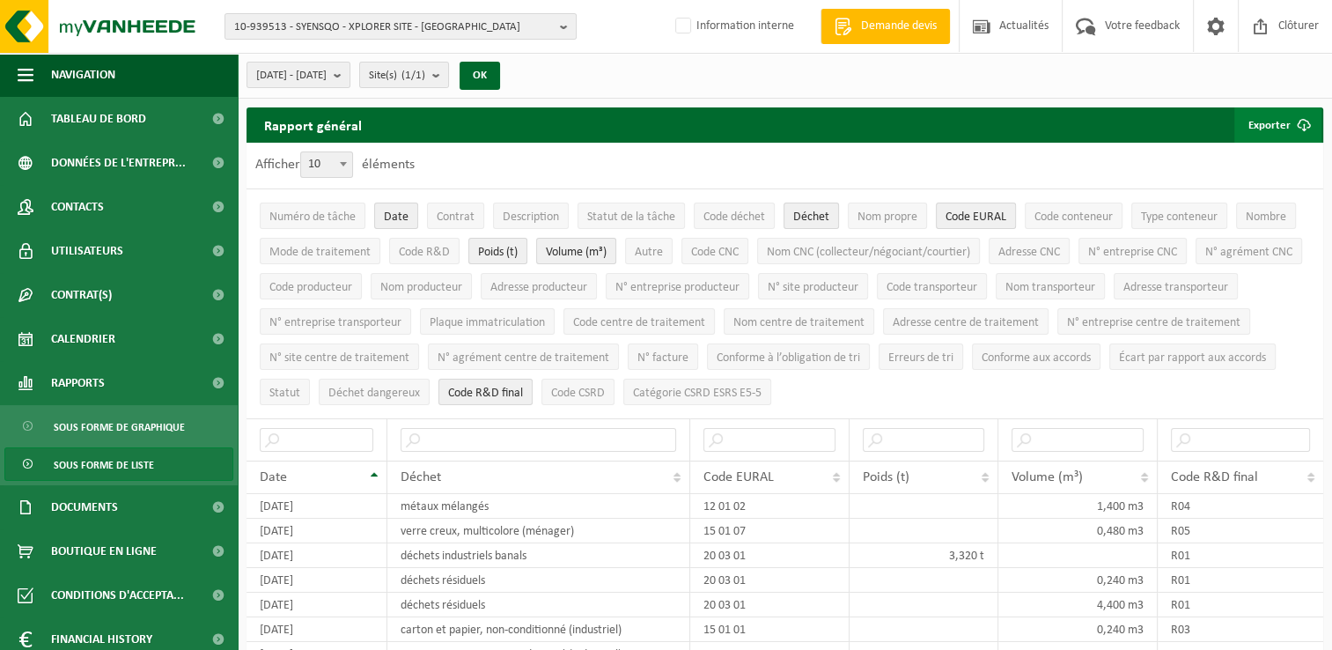
click at [1277, 121] on button "Exporter" at bounding box center [1277, 124] width 87 height 35
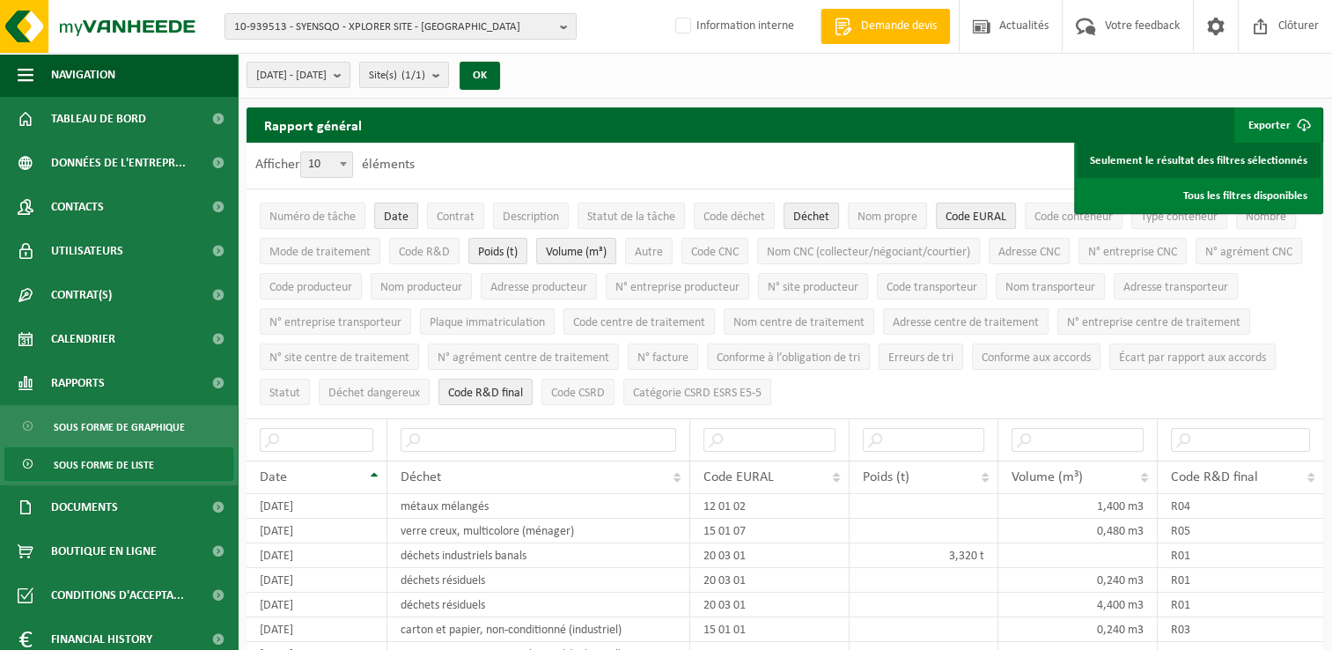
click at [1240, 157] on link "Seulement le résultat des filtres sélectionnés" at bounding box center [1199, 160] width 244 height 35
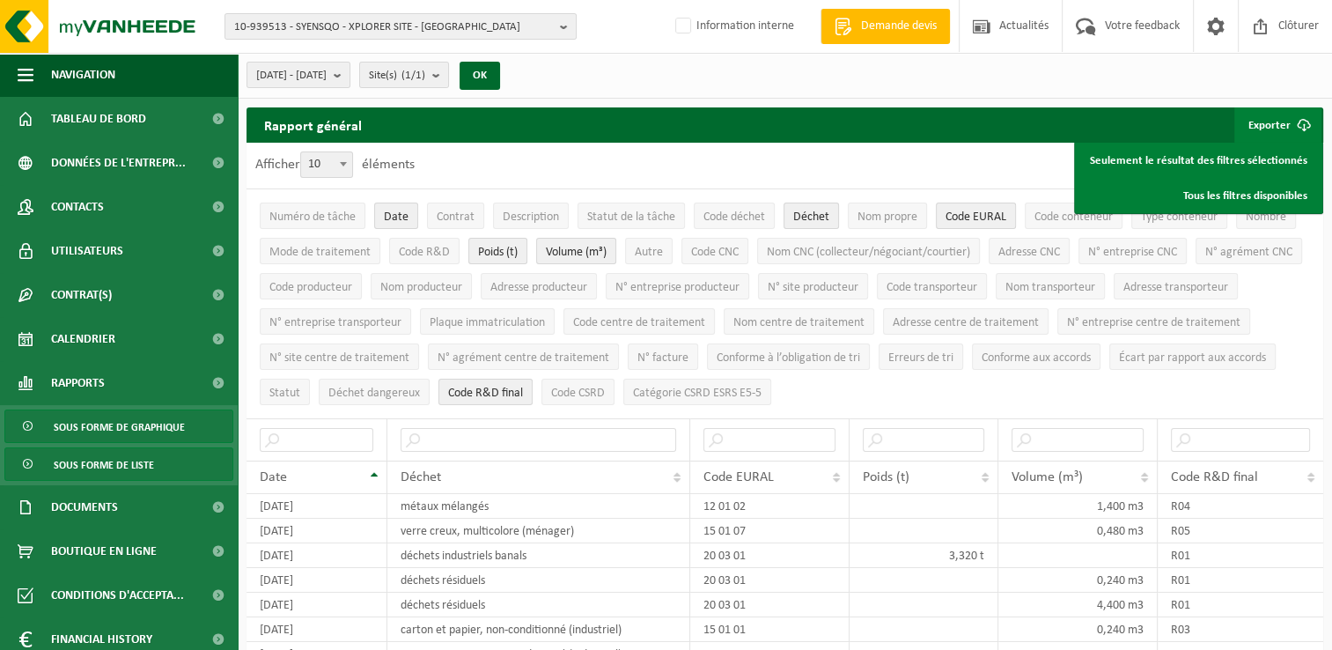
click at [105, 421] on span "Sous forme de graphique" at bounding box center [119, 426] width 131 height 33
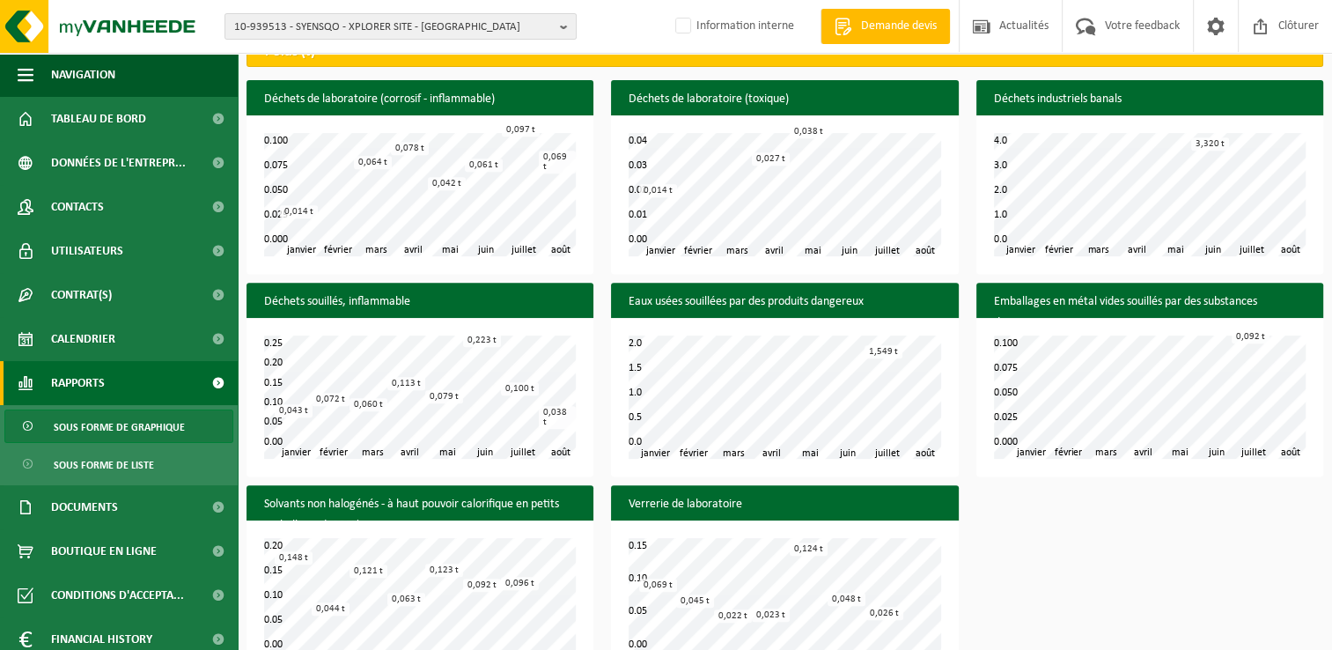
scroll to position [749, 0]
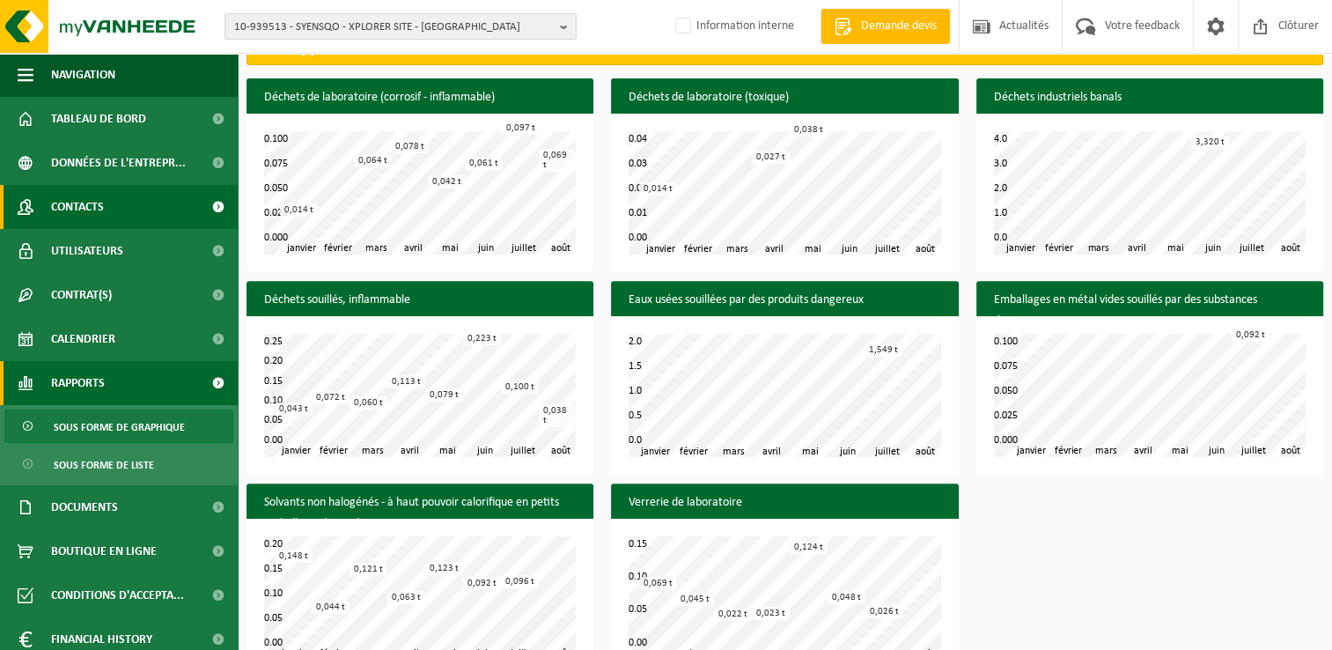
click at [99, 206] on span "Contacts" at bounding box center [77, 207] width 53 height 44
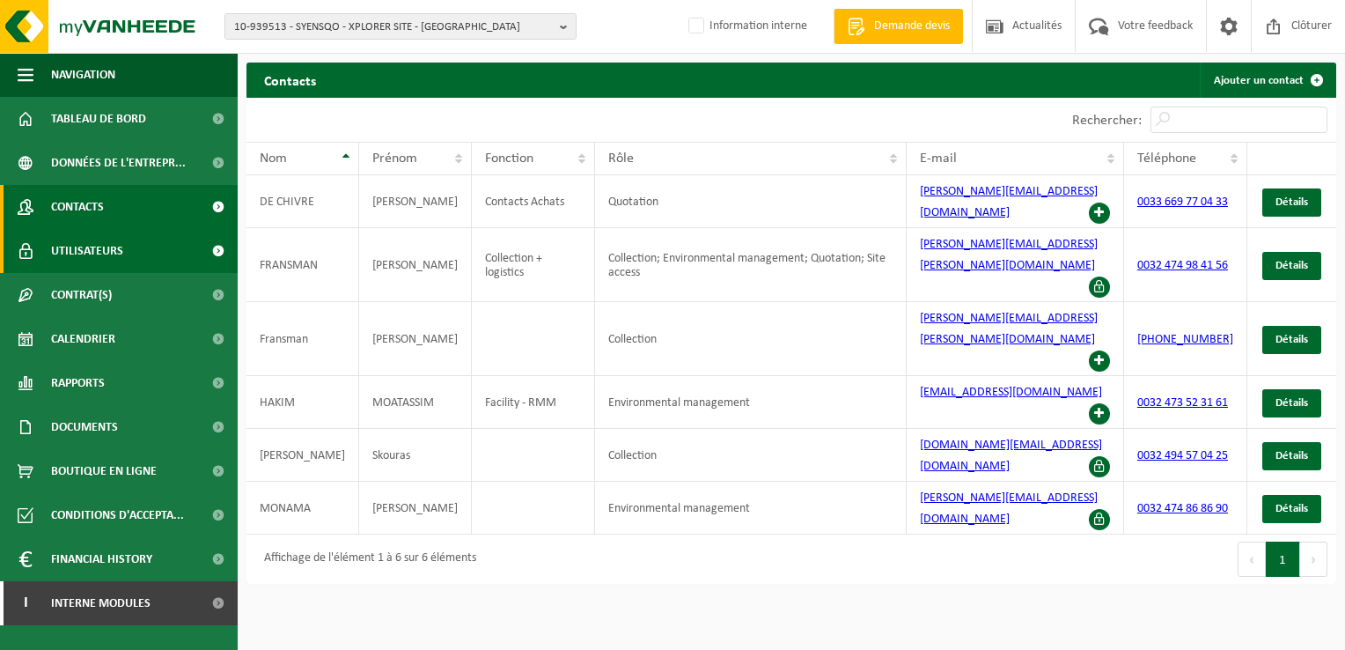
click at [99, 254] on span "Utilisateurs" at bounding box center [87, 251] width 72 height 44
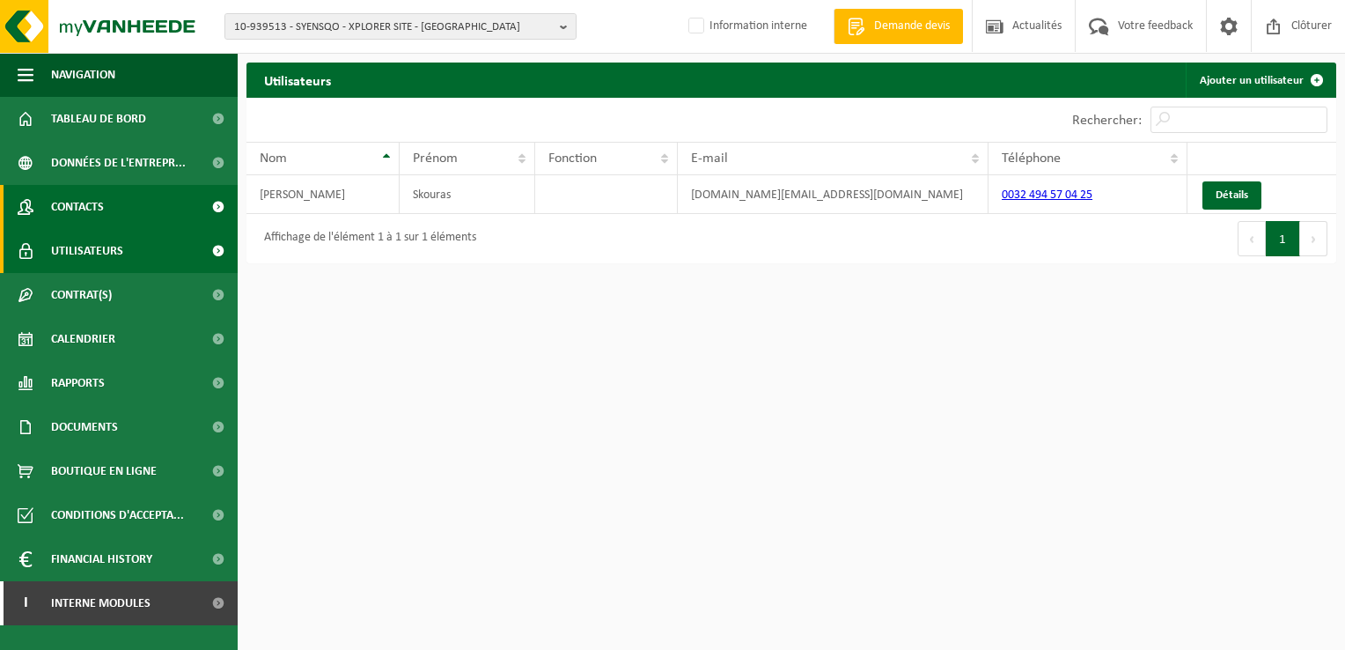
click at [145, 217] on link "Contacts" at bounding box center [119, 207] width 238 height 44
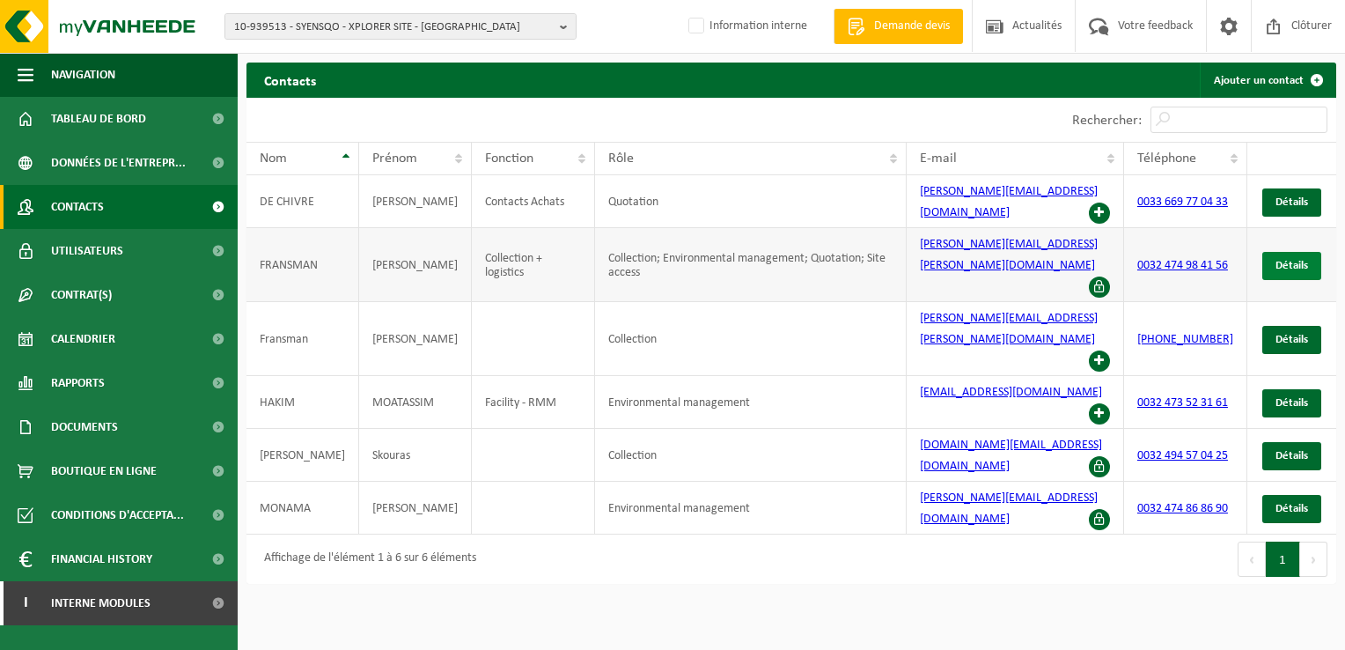
click at [1298, 260] on span "Détails" at bounding box center [1292, 265] width 33 height 11
click at [1279, 260] on span "Détails" at bounding box center [1292, 265] width 33 height 11
click at [1299, 260] on span "Détails" at bounding box center [1292, 265] width 33 height 11
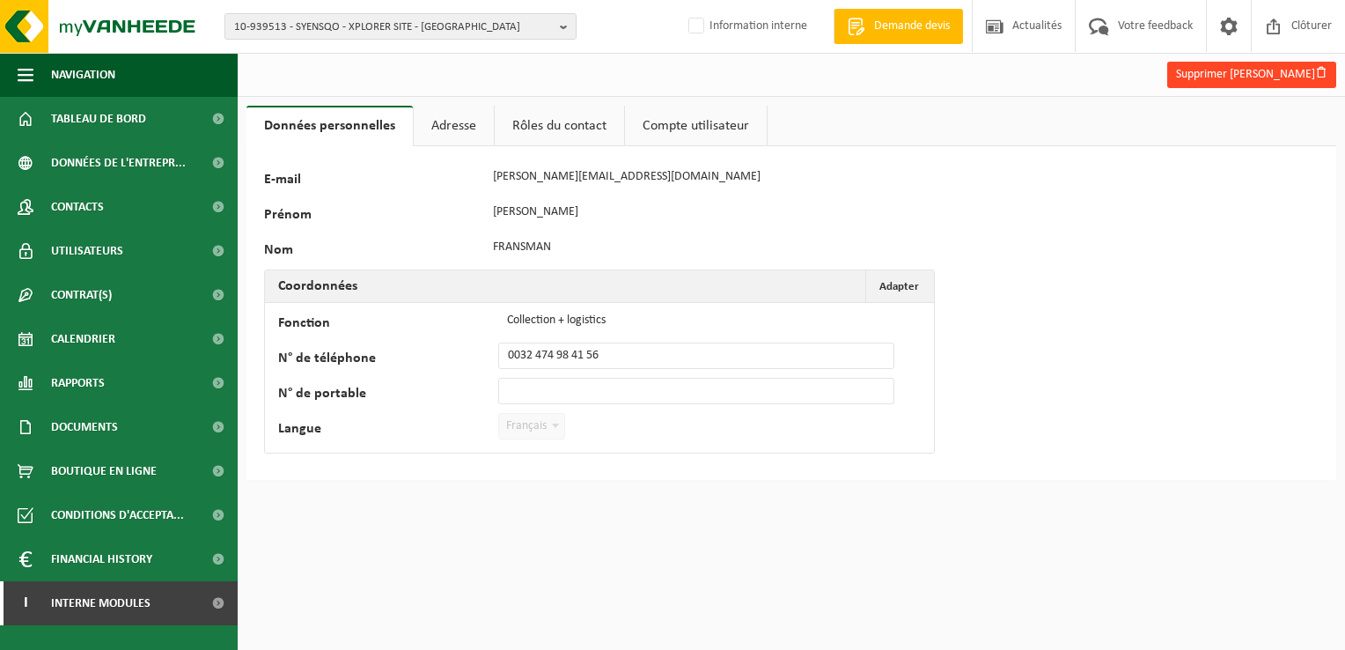
click at [1247, 77] on button "Supprimer [PERSON_NAME]" at bounding box center [1251, 75] width 169 height 26
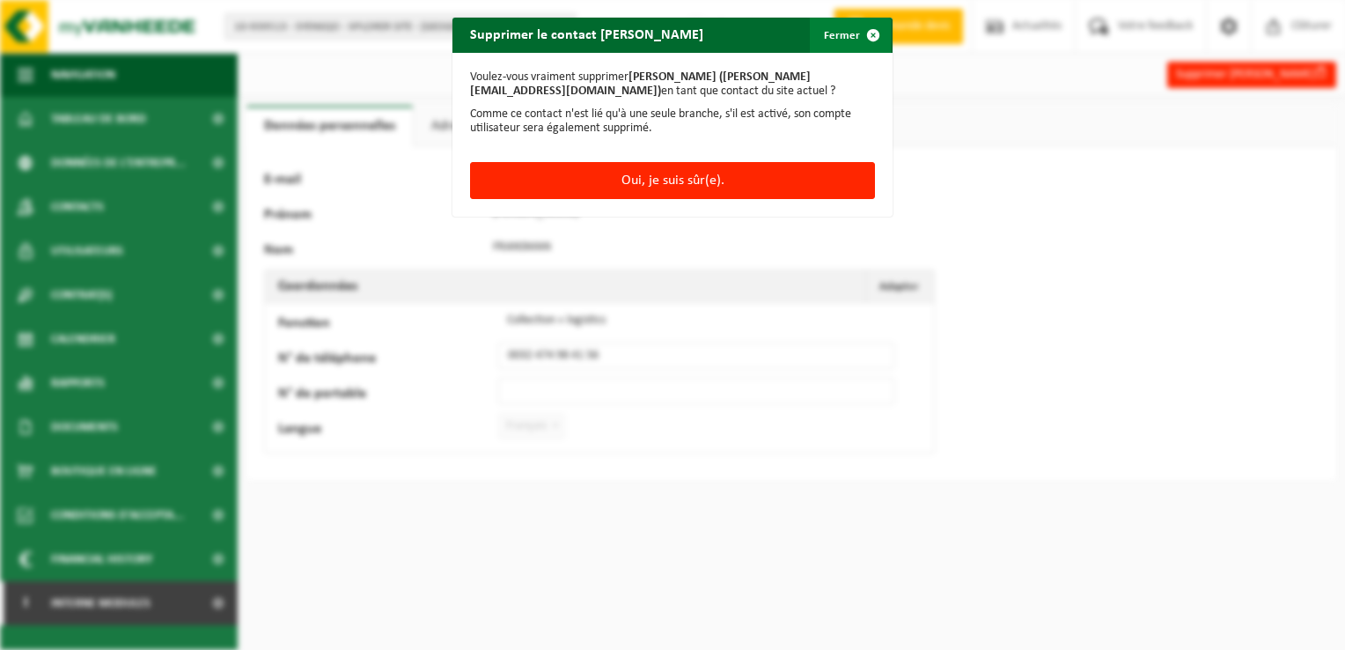
click at [843, 35] on button "Fermer" at bounding box center [850, 35] width 81 height 35
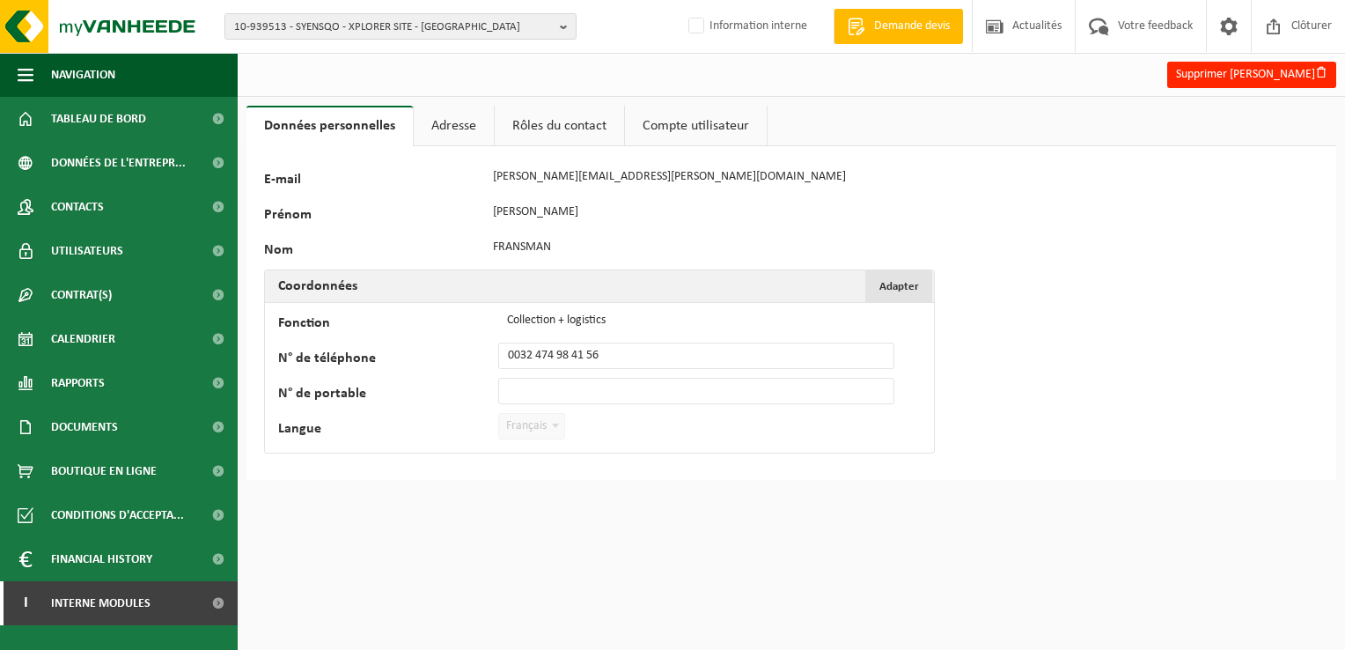
click at [912, 288] on span "Adapter" at bounding box center [899, 286] width 40 height 11
click at [898, 286] on span "Annuler" at bounding box center [899, 286] width 39 height 11
click at [449, 136] on link "Adresse" at bounding box center [454, 126] width 80 height 40
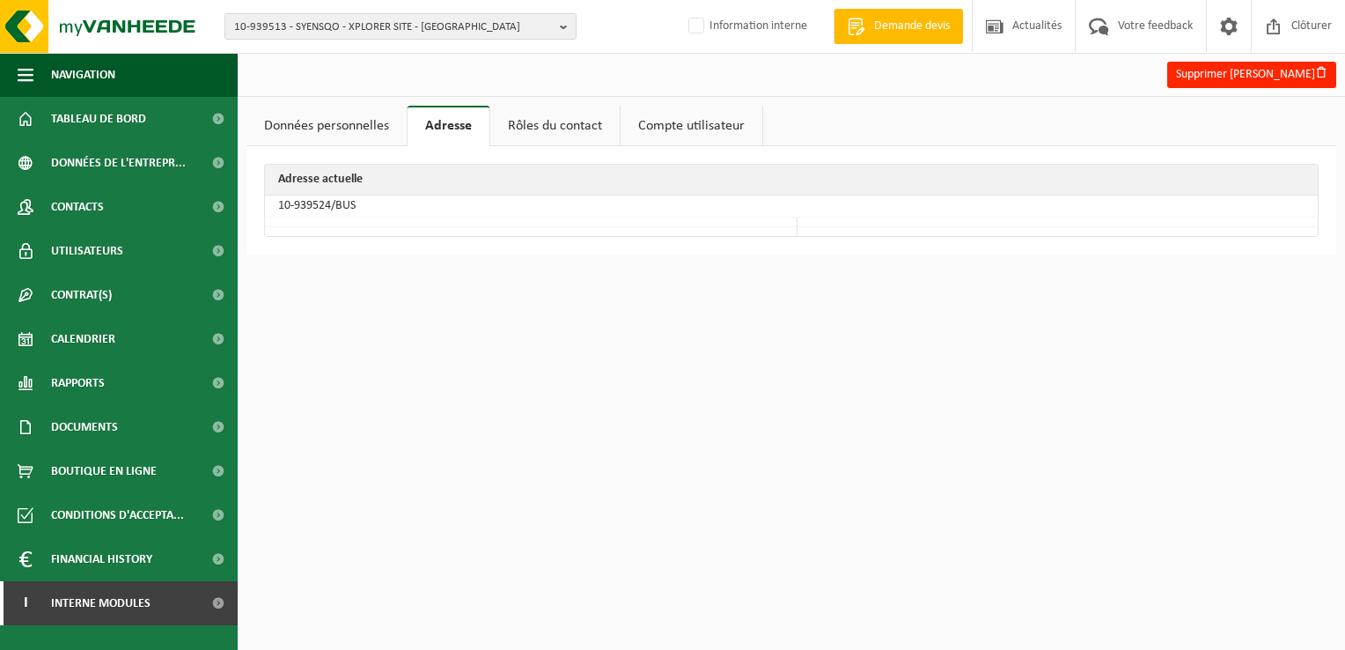
click at [560, 132] on link "Rôles du contact" at bounding box center [554, 126] width 129 height 40
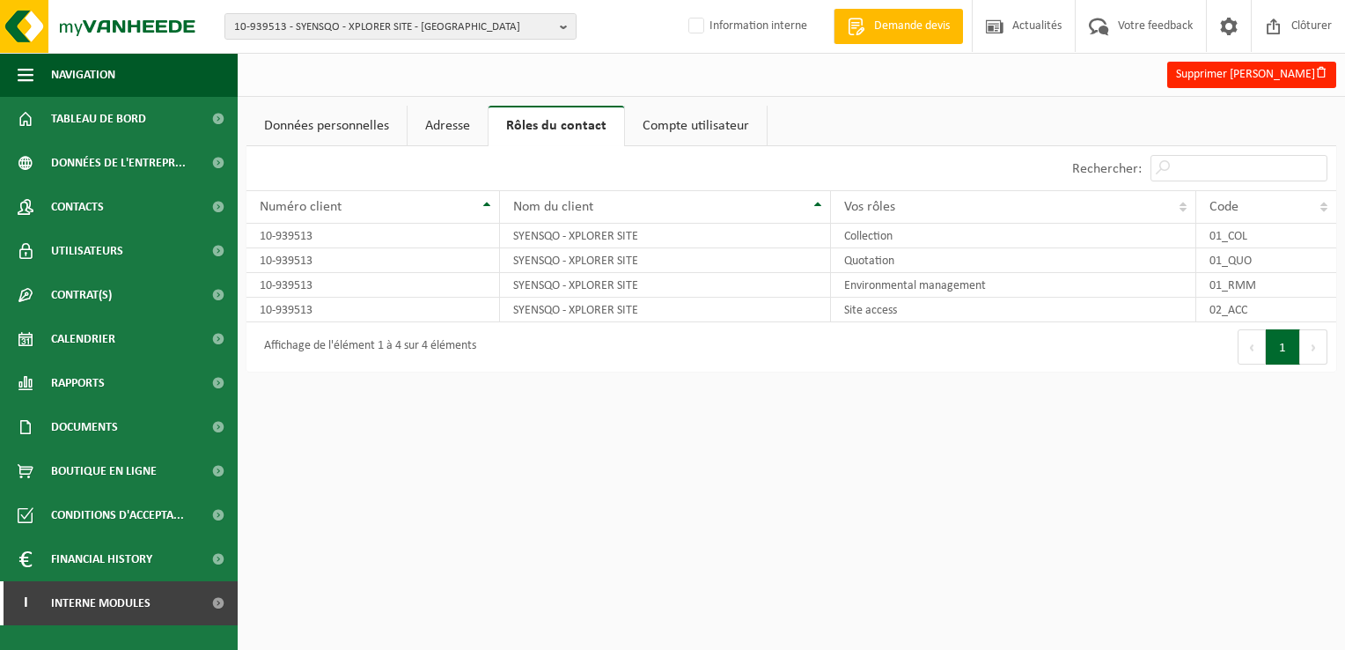
click at [687, 126] on link "Compte utilisateur" at bounding box center [696, 126] width 142 height 40
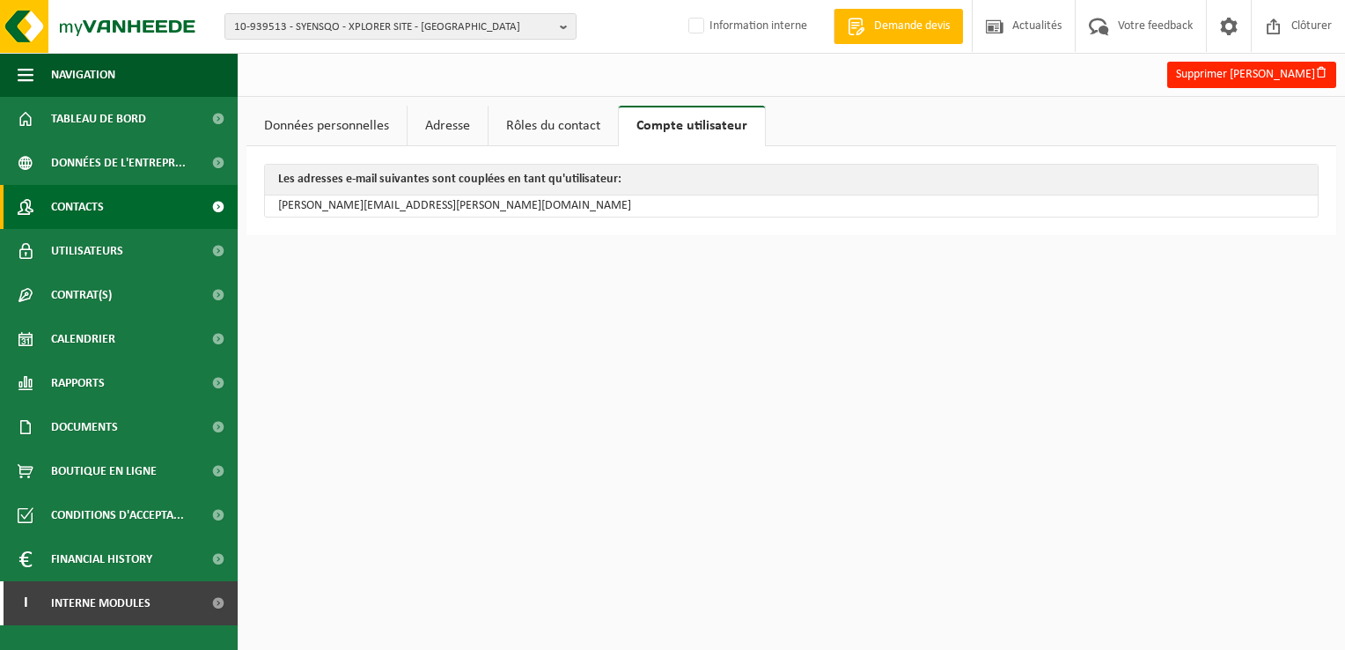
click at [99, 218] on span "Contacts" at bounding box center [77, 207] width 53 height 44
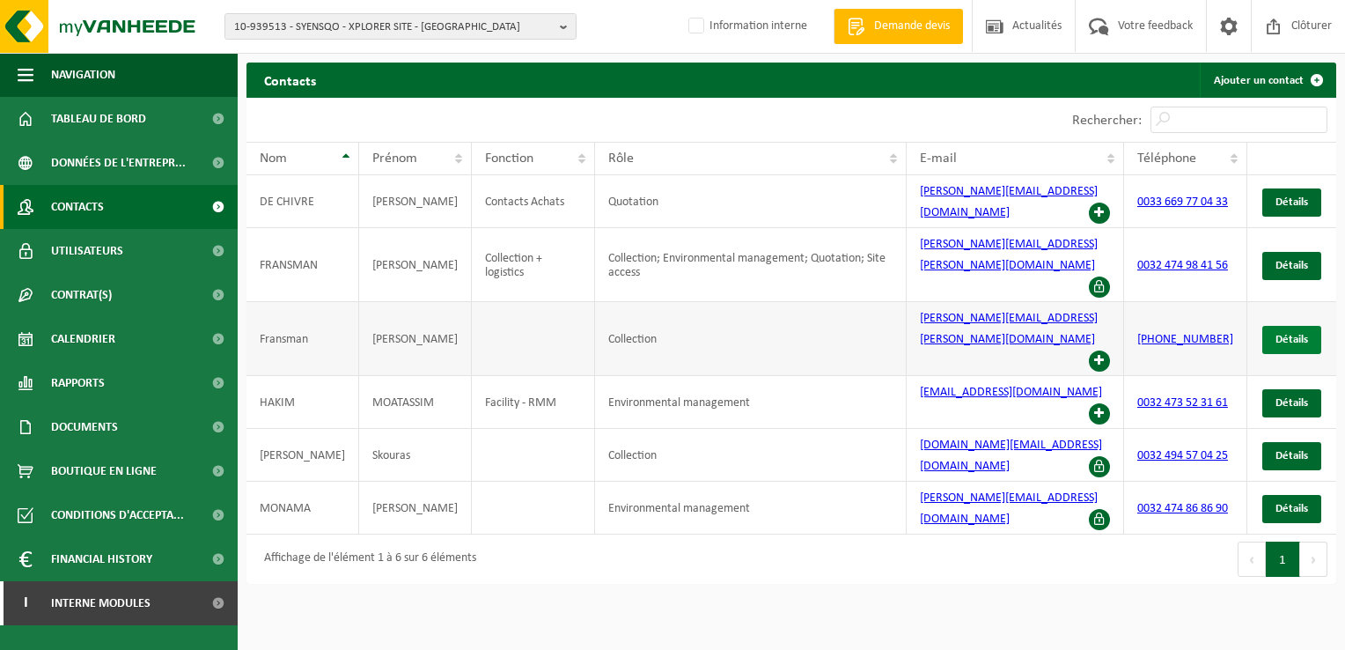
click at [1291, 334] on span "Détails" at bounding box center [1292, 339] width 33 height 11
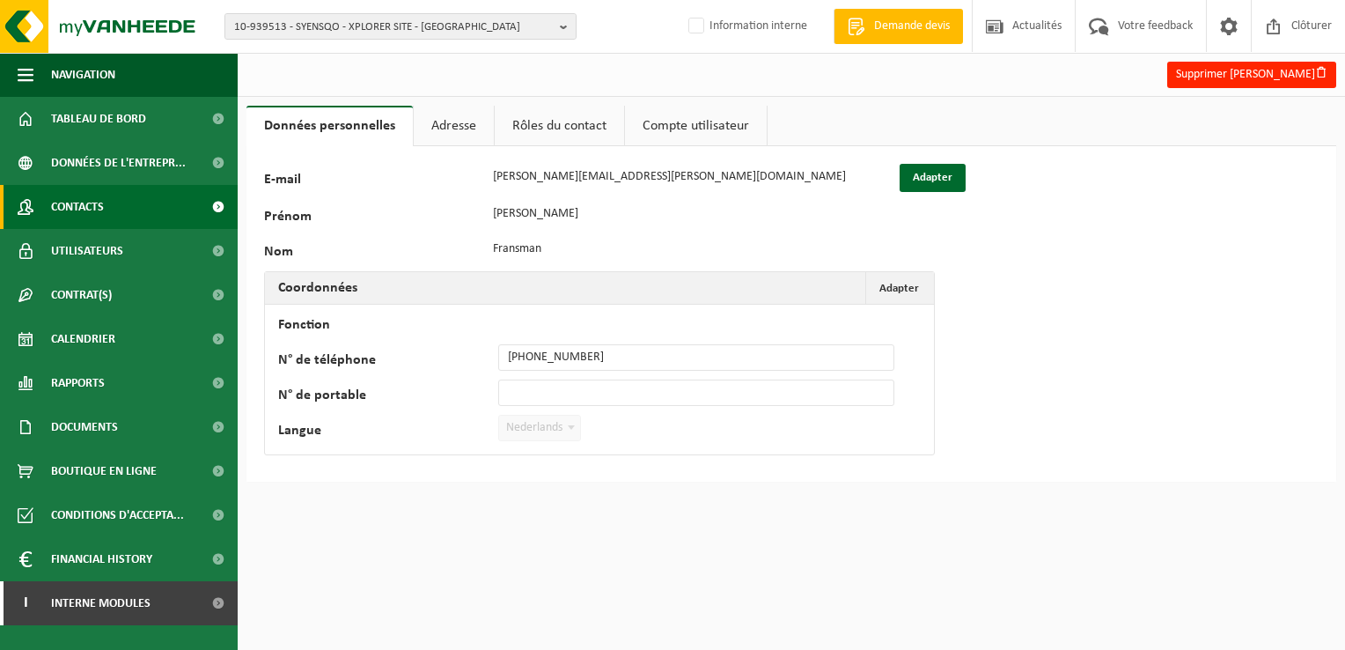
click at [97, 210] on span "Contacts" at bounding box center [77, 207] width 53 height 44
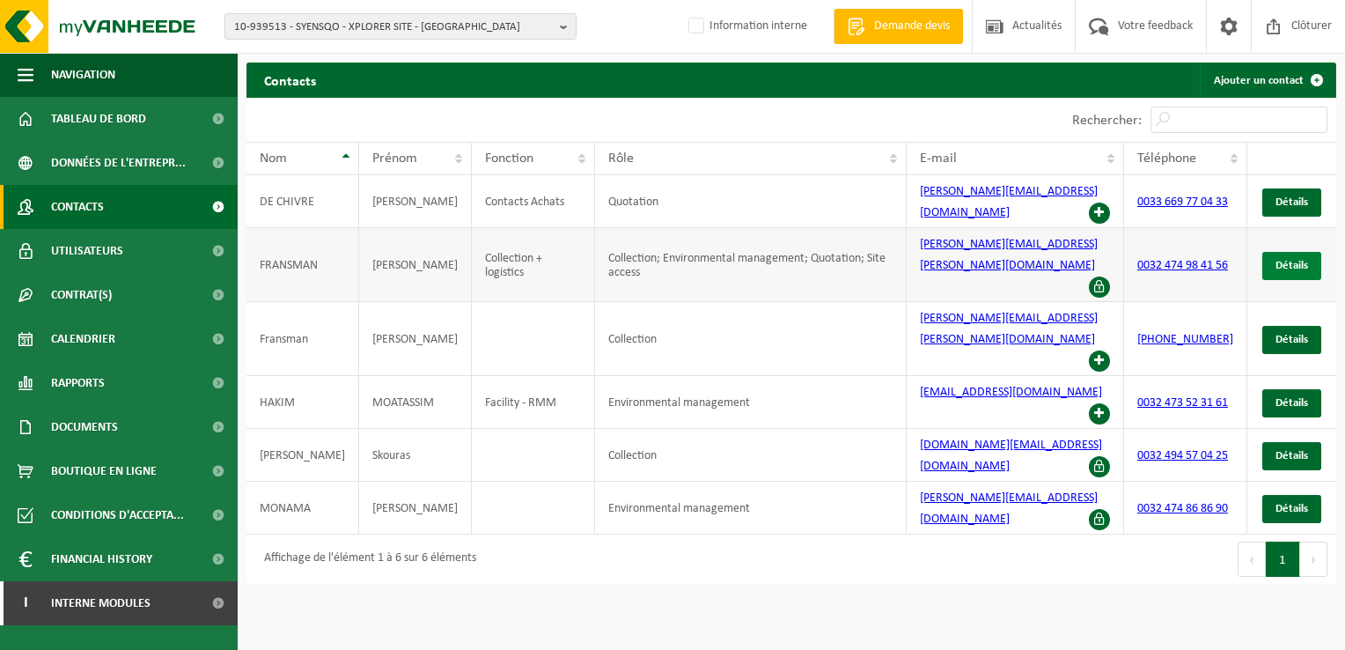
click at [1304, 260] on span "Détails" at bounding box center [1292, 265] width 33 height 11
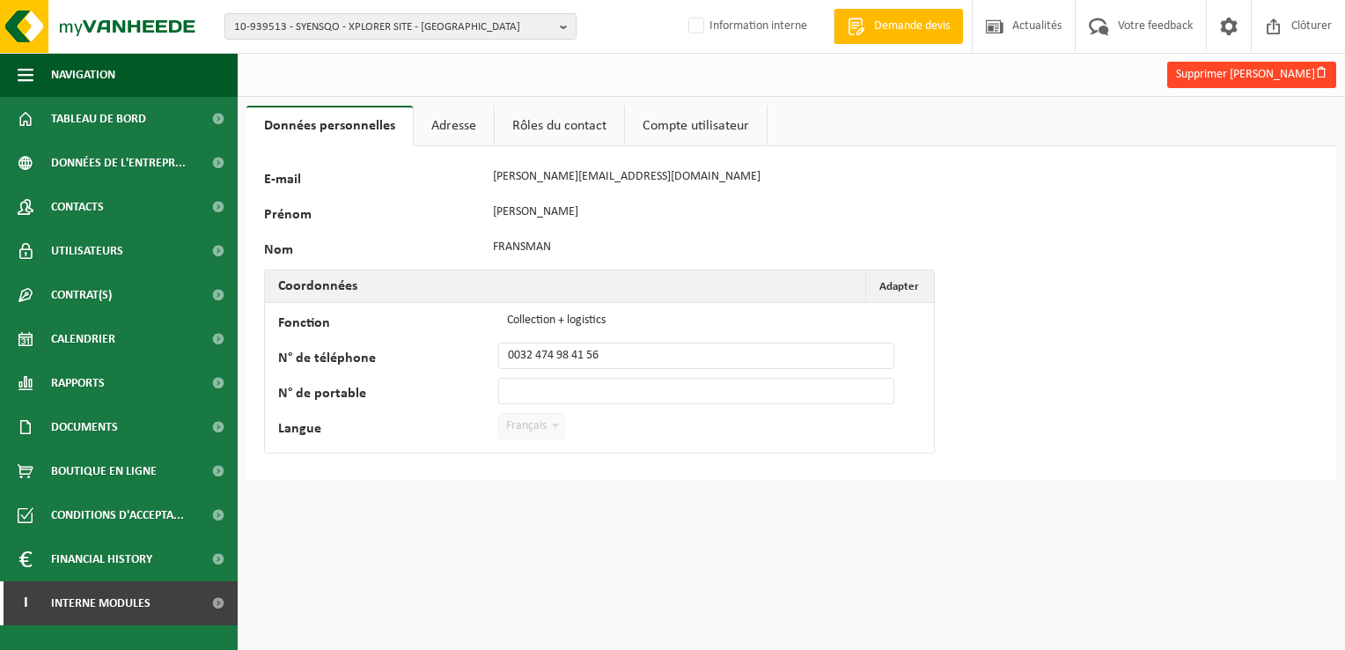
click at [1232, 82] on button "Supprimer [PERSON_NAME]" at bounding box center [1251, 75] width 169 height 26
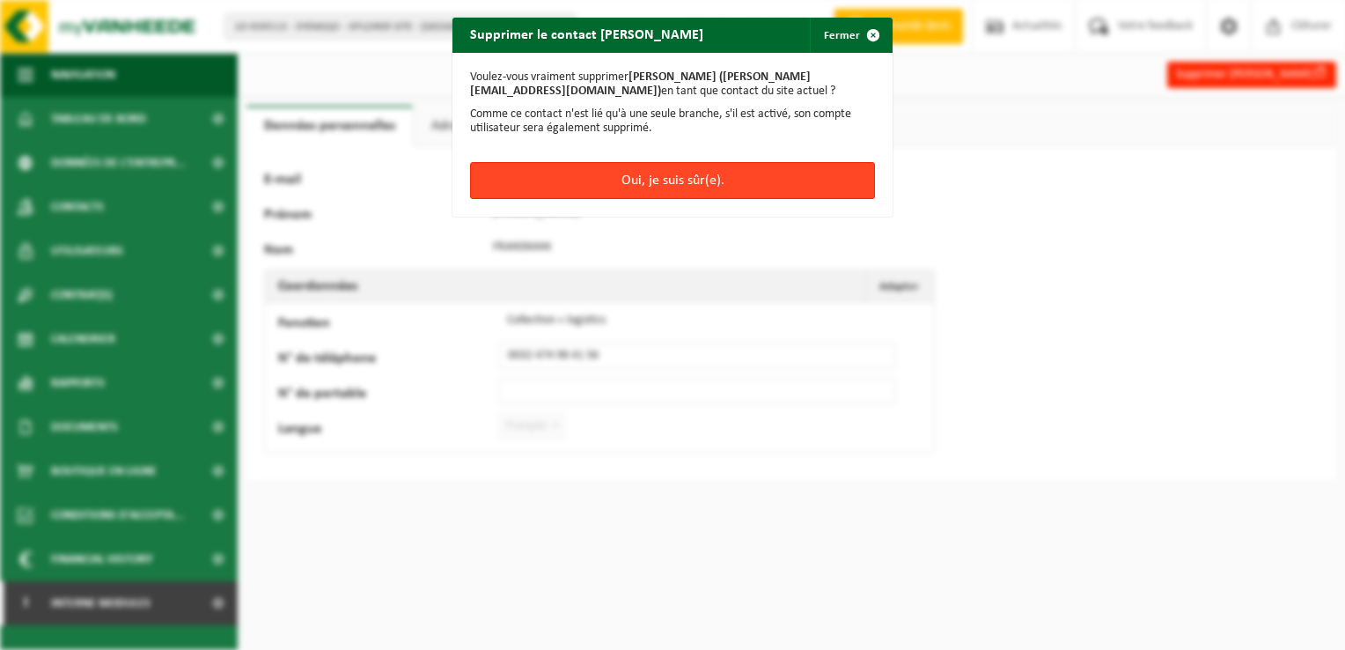
click at [662, 178] on button "Oui, je suis sûr(e)." at bounding box center [672, 180] width 405 height 37
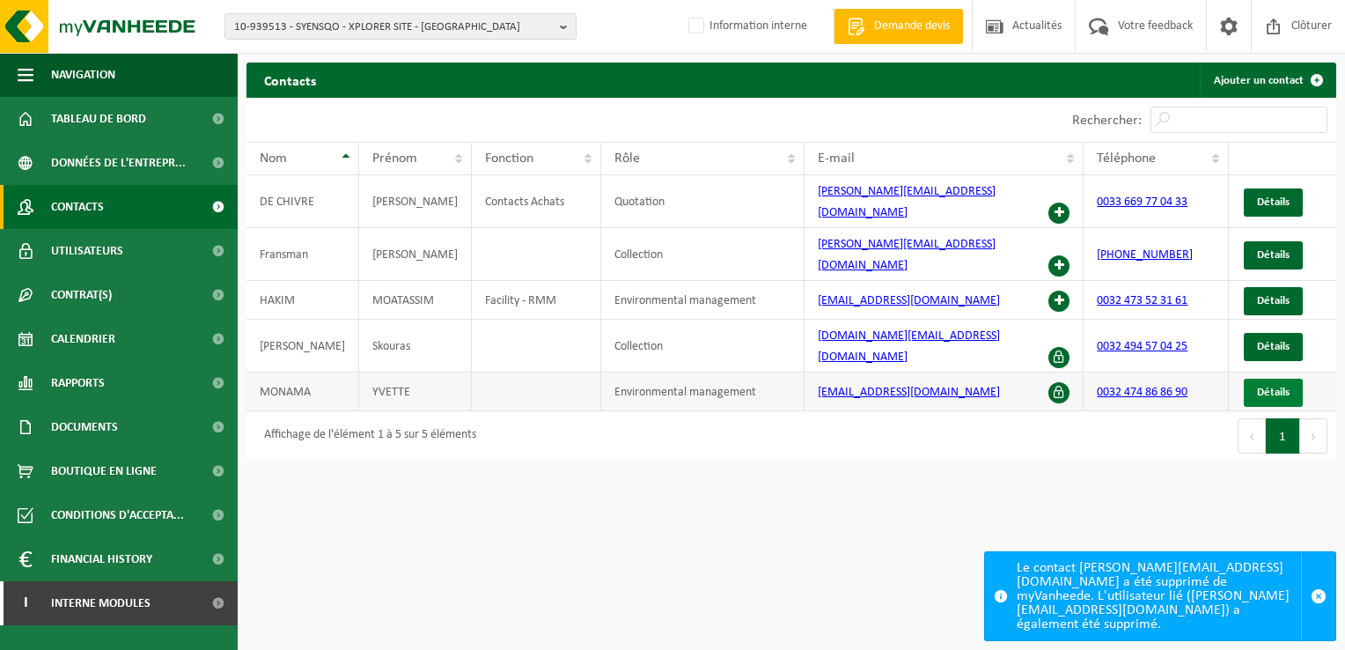
click at [1284, 386] on span "Détails" at bounding box center [1273, 391] width 33 height 11
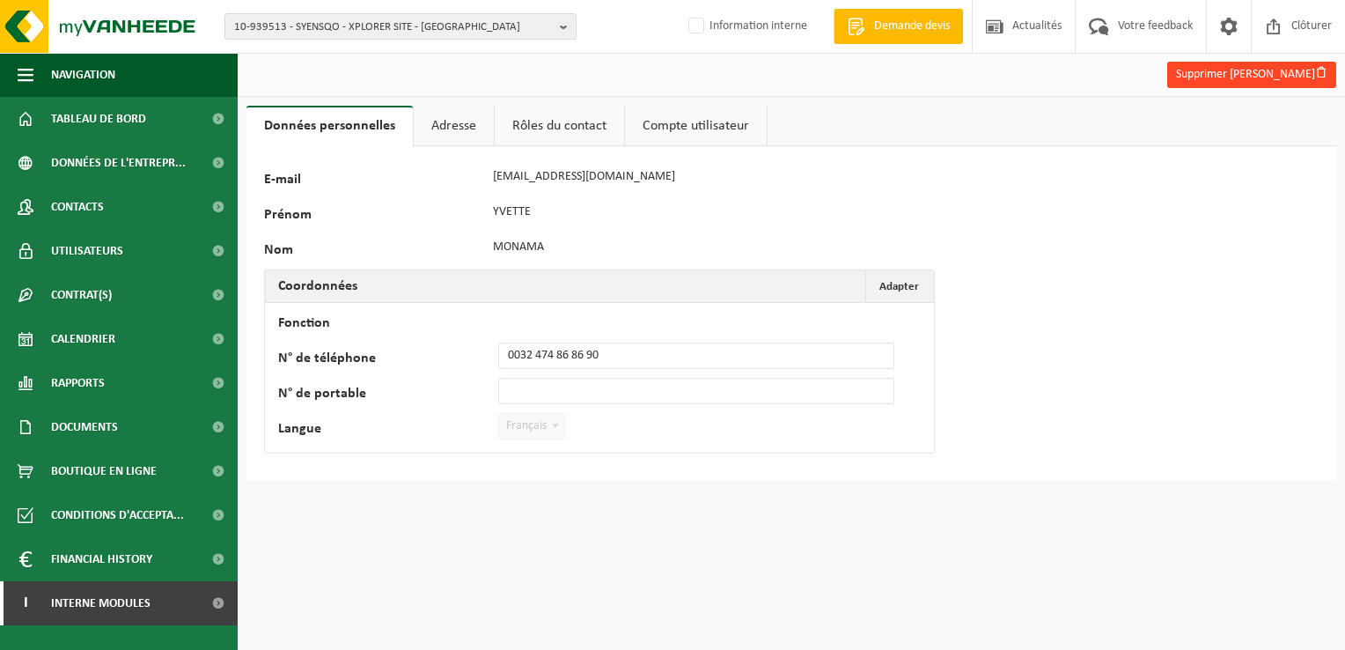
click at [1236, 85] on button "Supprimer Yvette Monama" at bounding box center [1251, 75] width 169 height 26
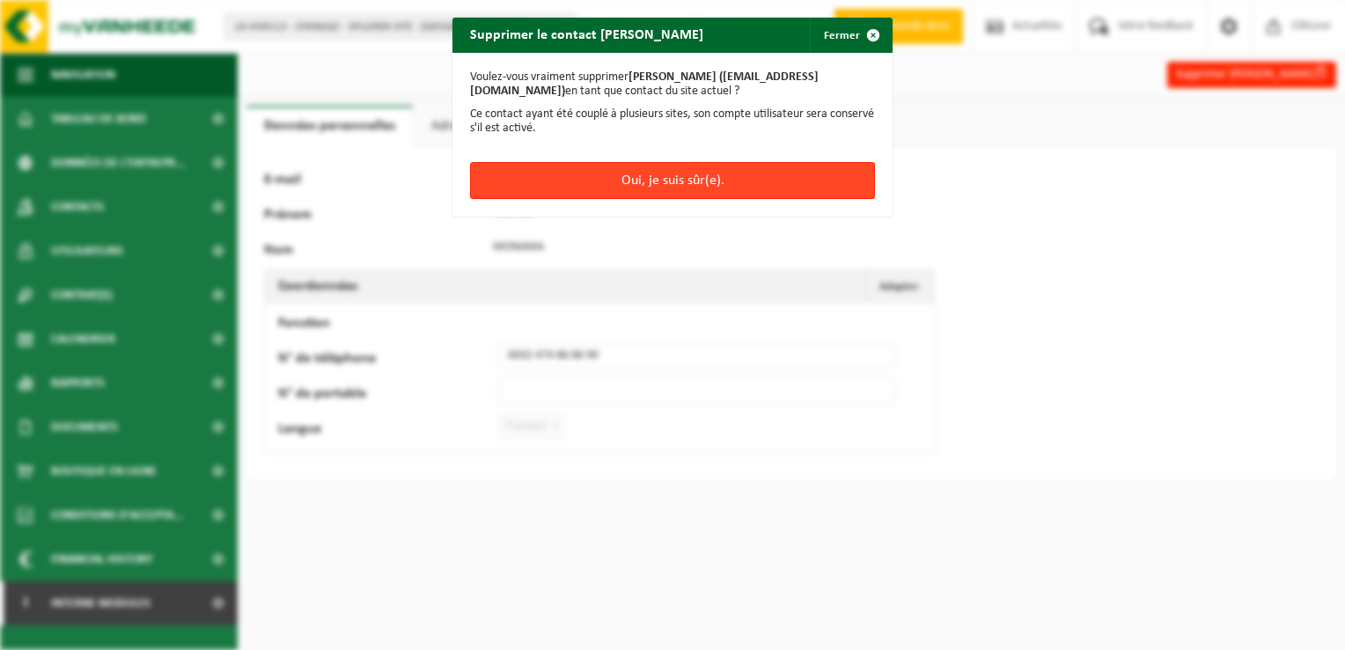
click at [689, 178] on button "Oui, je suis sûr(e)." at bounding box center [672, 180] width 405 height 37
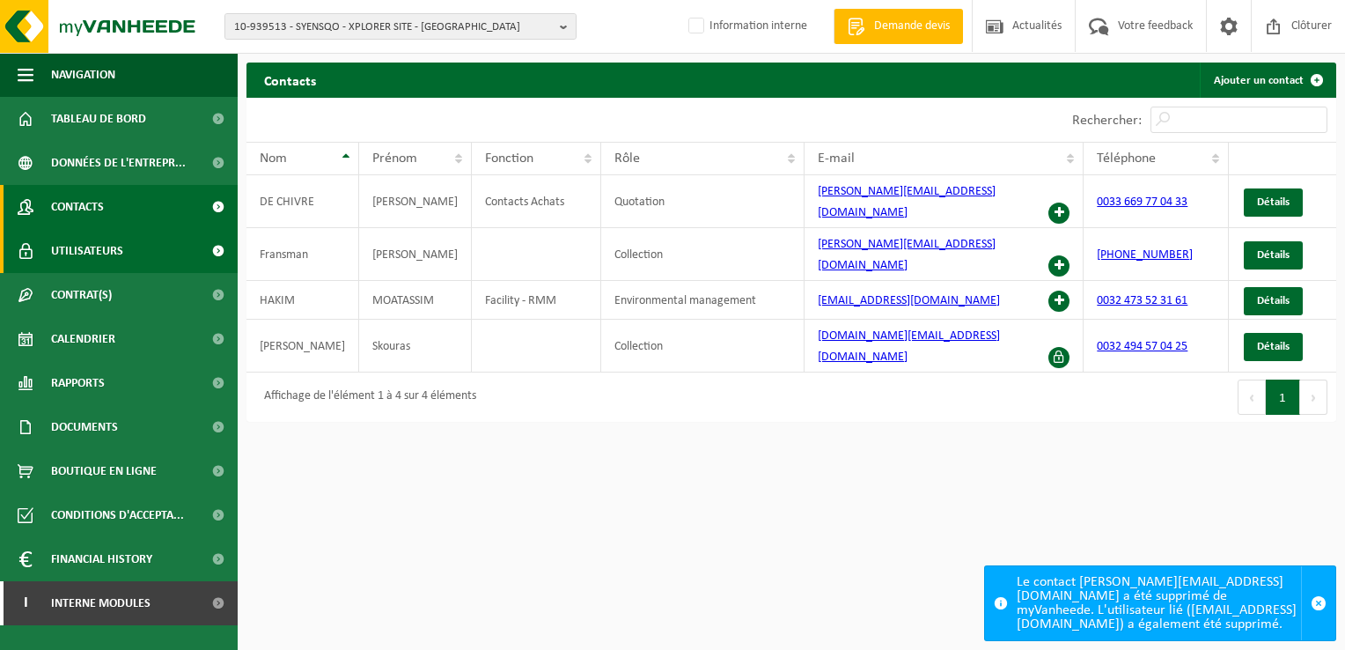
click at [105, 246] on span "Utilisateurs" at bounding box center [87, 251] width 72 height 44
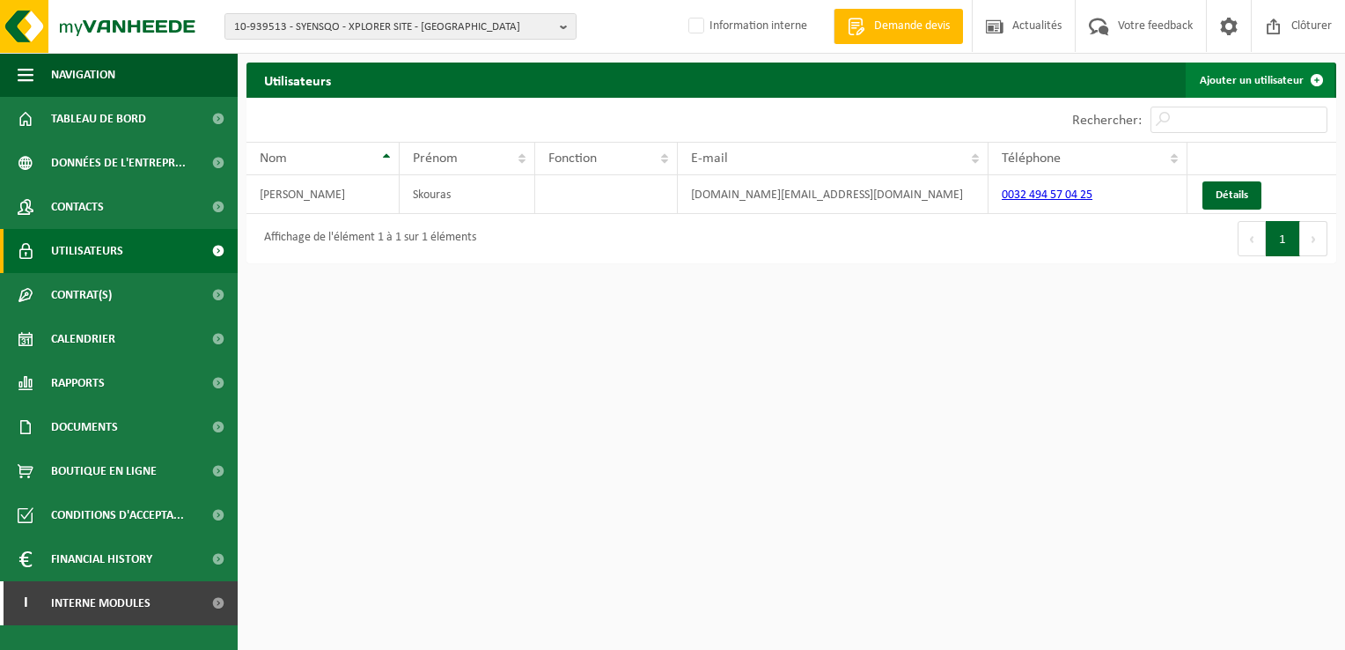
click at [1256, 70] on link "Ajouter un utilisateur" at bounding box center [1260, 80] width 149 height 35
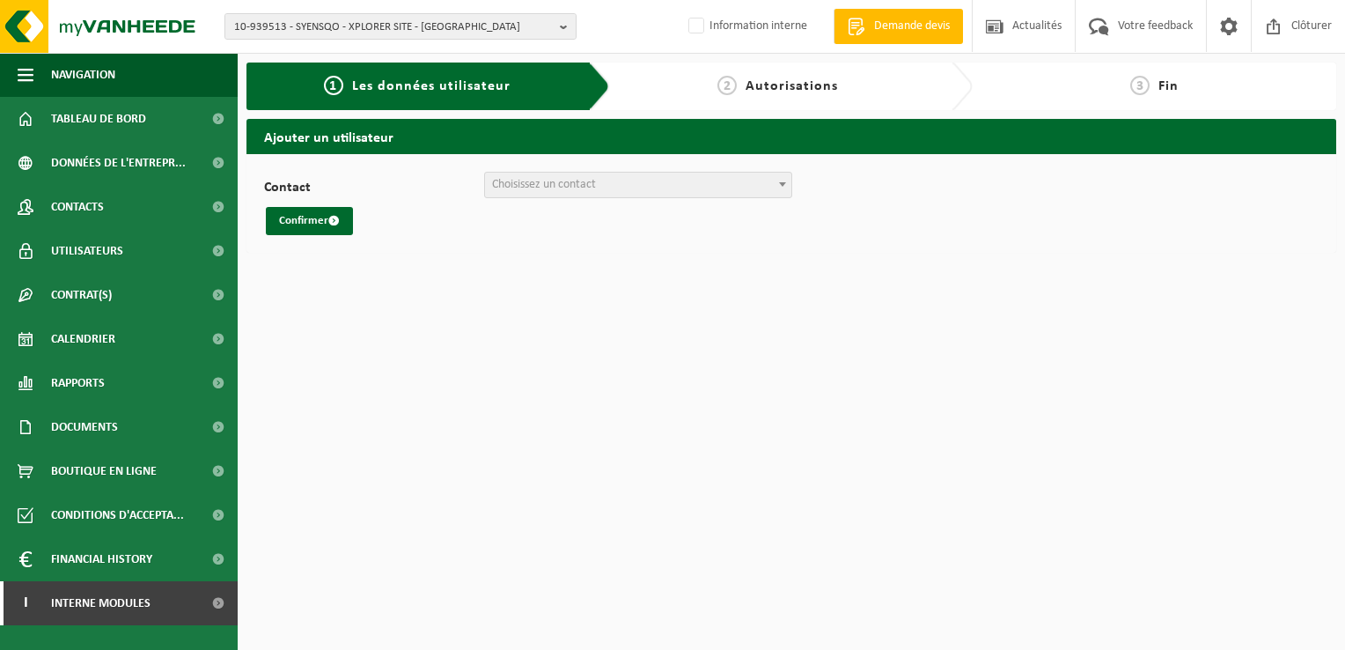
click at [585, 188] on span "Choisissez un contact" at bounding box center [544, 184] width 104 height 13
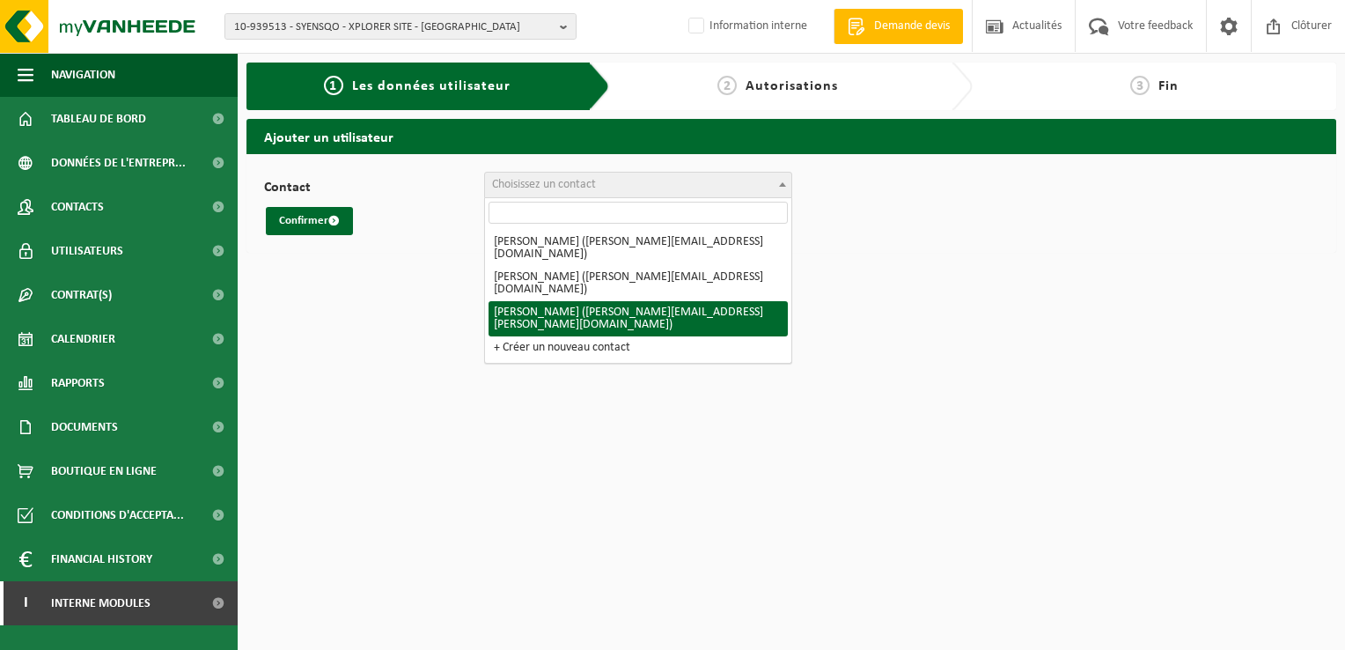
select select "105455"
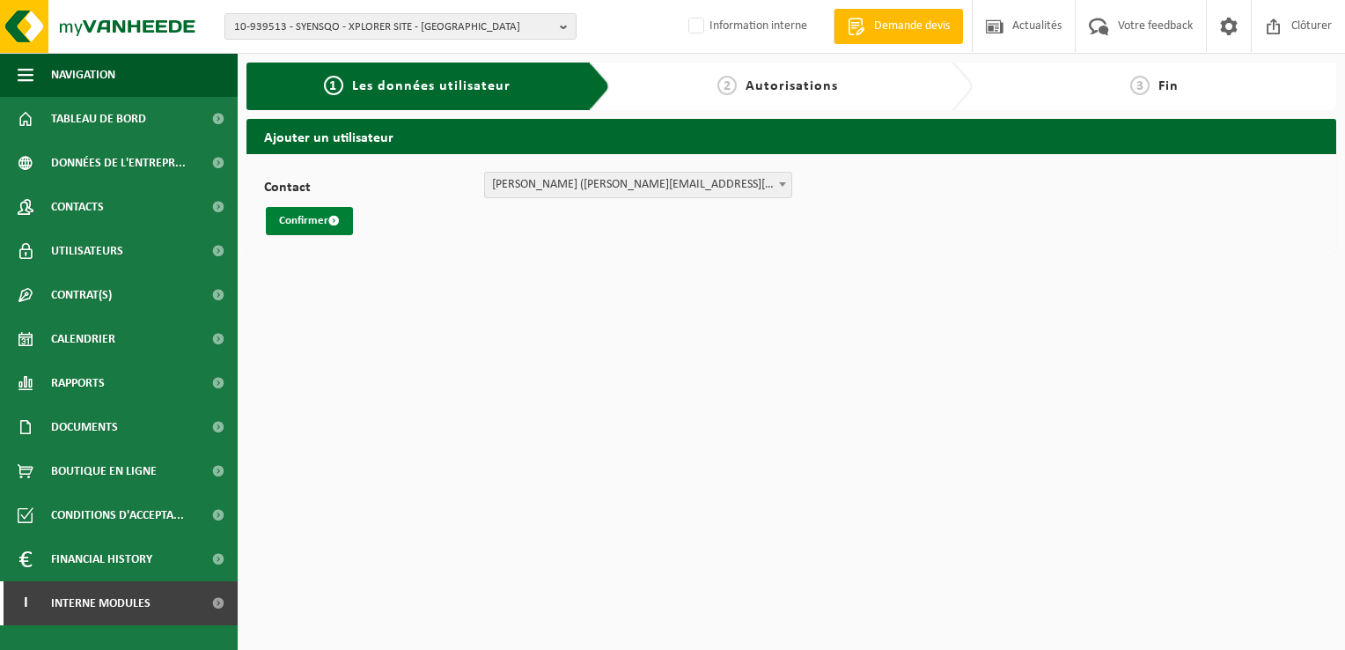
click at [298, 224] on button "Confirmer" at bounding box center [309, 221] width 87 height 28
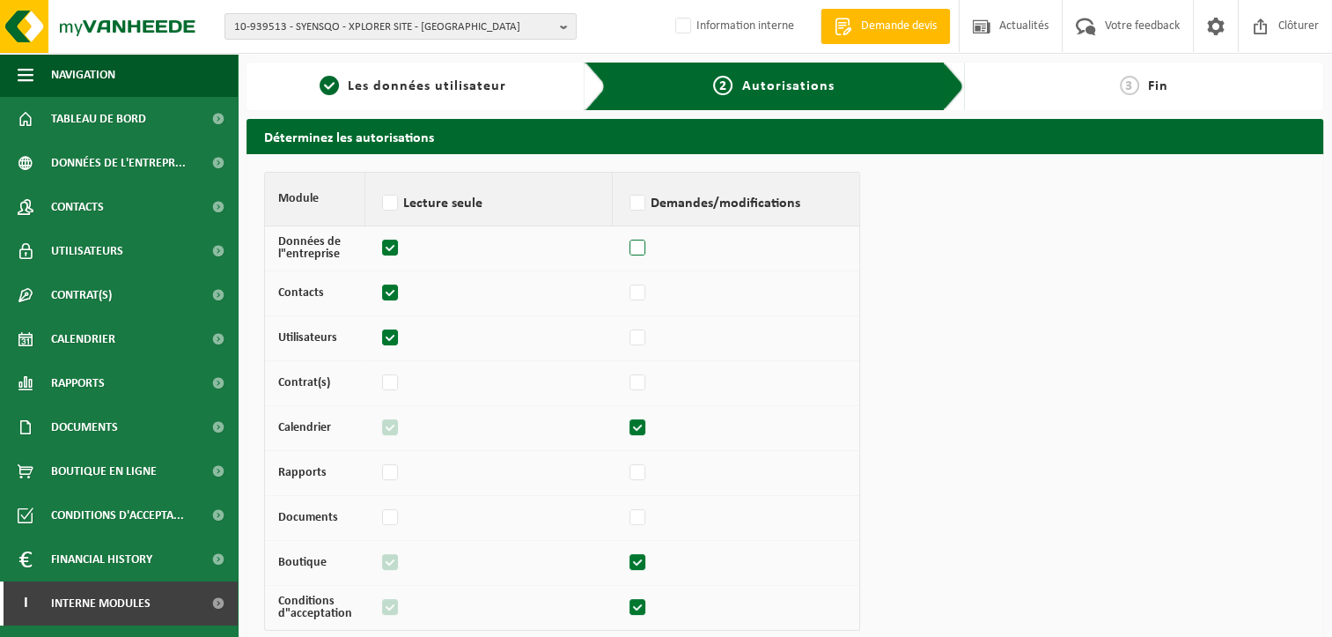
click at [639, 246] on label at bounding box center [638, 248] width 25 height 26
click at [626, 246] on input "checkbox" at bounding box center [625, 239] width 1 height 11
checkbox input "true"
click at [639, 307] on td at bounding box center [736, 293] width 247 height 45
click at [637, 305] on label at bounding box center [638, 293] width 25 height 26
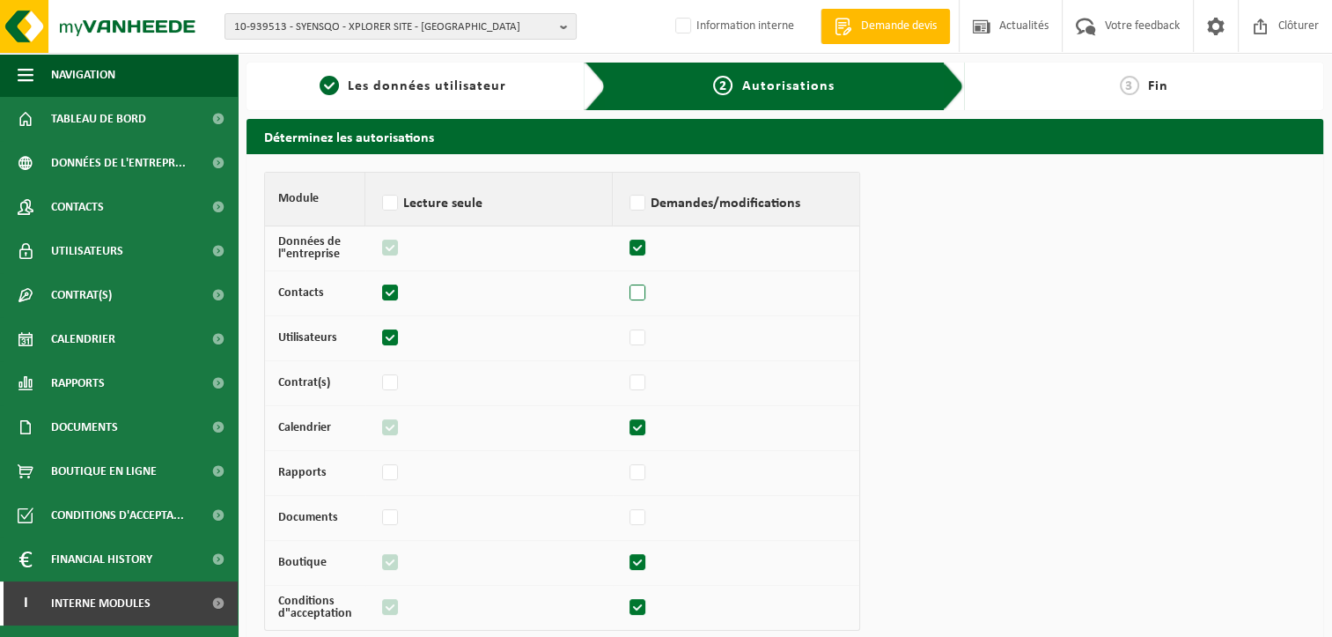
click at [626, 291] on input "checkbox" at bounding box center [625, 284] width 1 height 11
click at [637, 305] on label at bounding box center [638, 293] width 25 height 26
click at [626, 291] on input "checkbox" at bounding box center [625, 284] width 1 height 11
checkbox input "false"
click at [637, 207] on label "Demandes/modifications" at bounding box center [736, 203] width 220 height 26
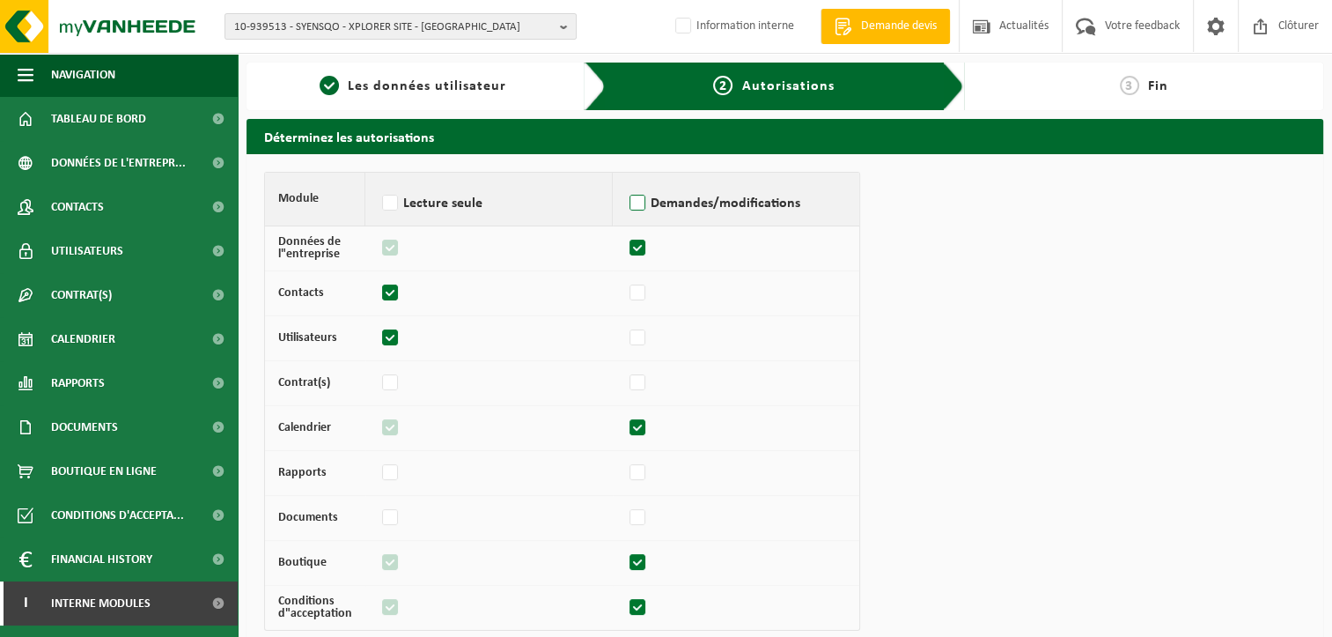
click at [626, 181] on input "Demandes/modifications" at bounding box center [625, 180] width 1 height 1
checkbox input "true"
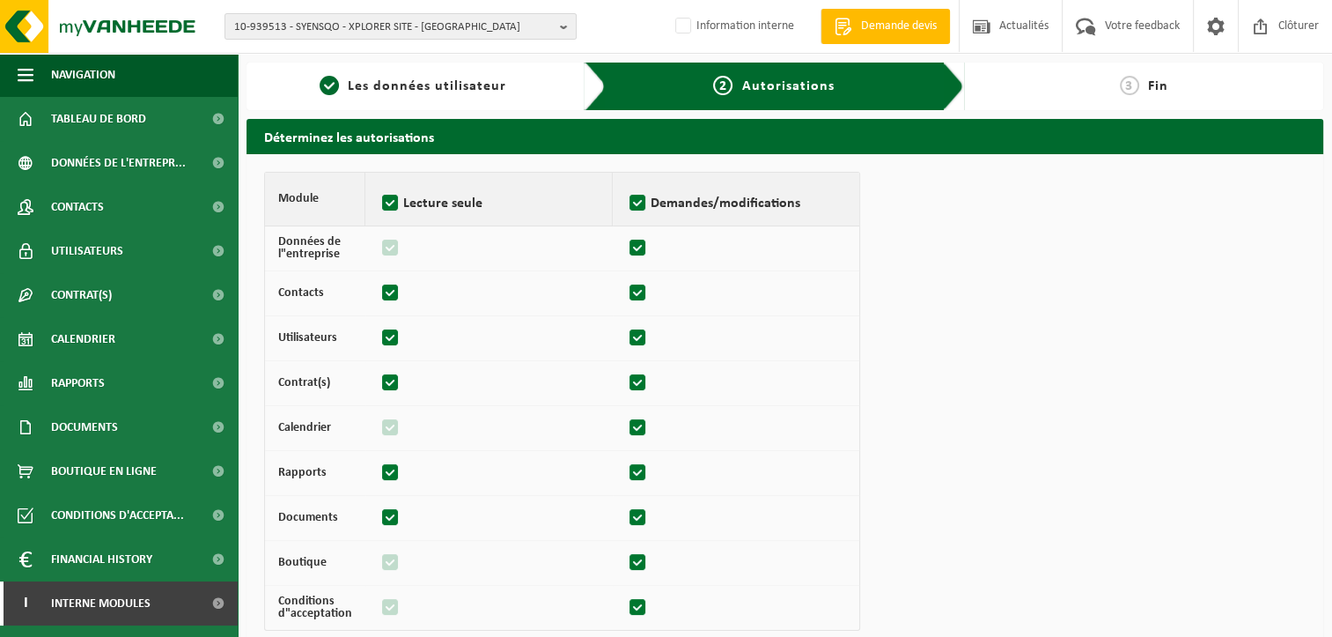
checkbox input "true"
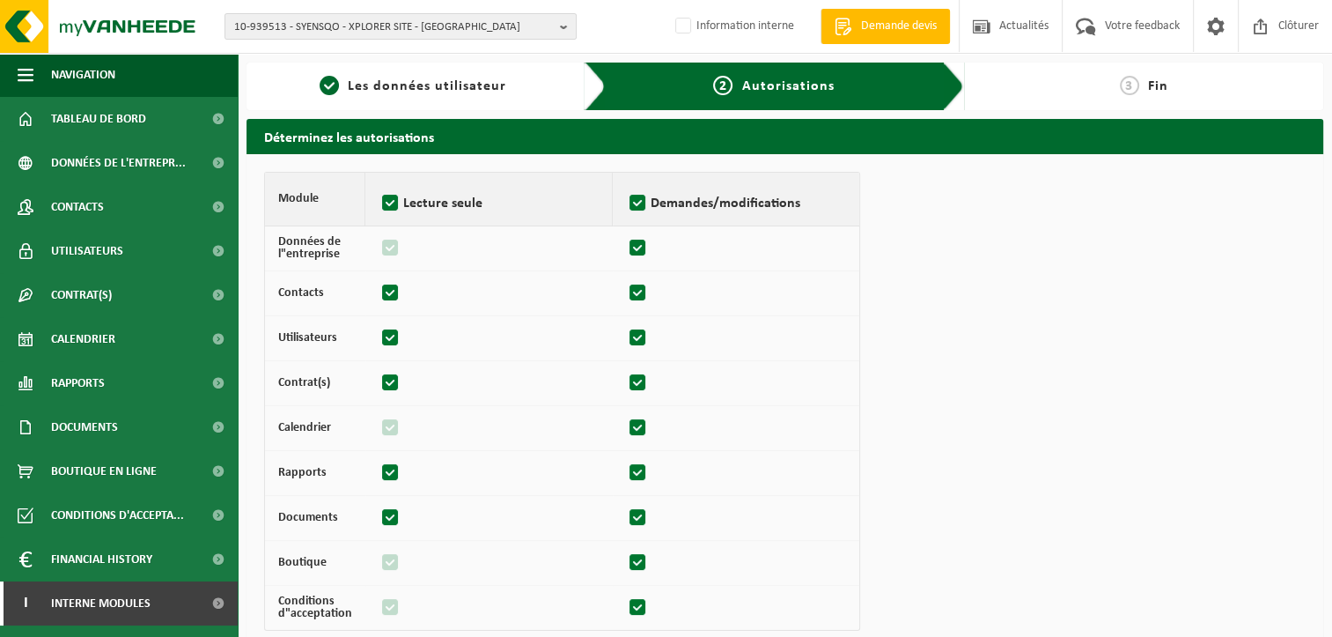
checkbox input "true"
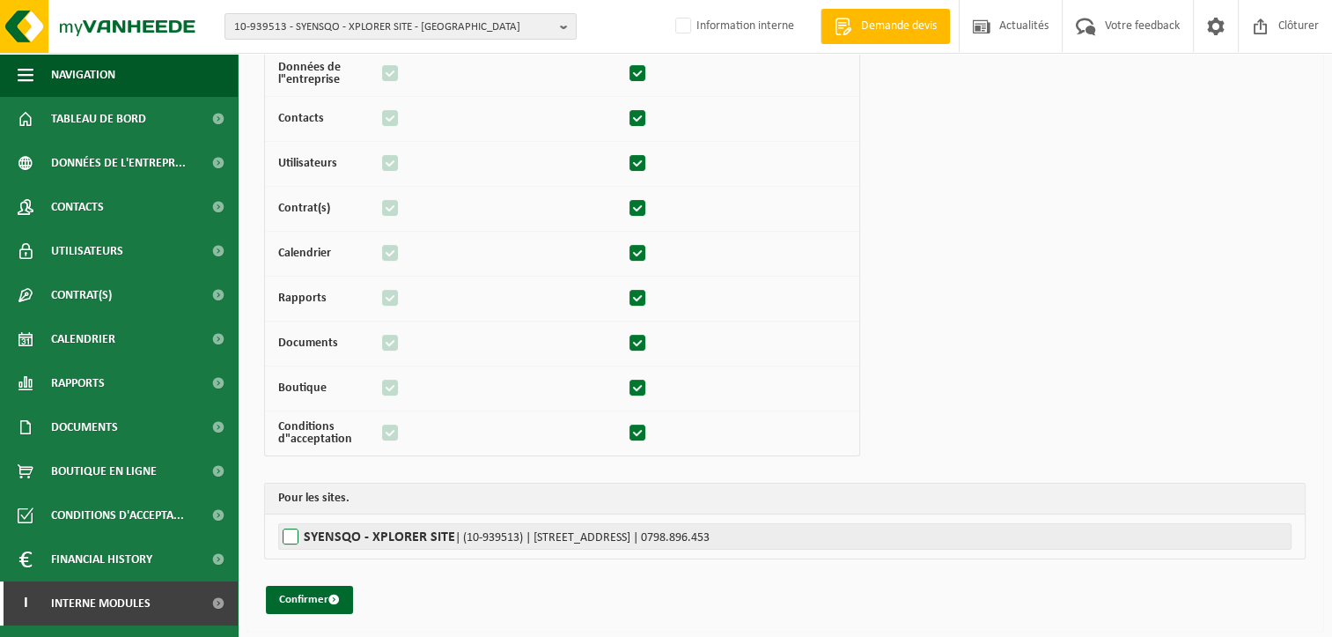
click at [288, 538] on label"] "SYENSQO - XPLORER SITE | (10-939513) | RUE DE LA FUSÉE 98, 1130 HAREN | 0798.89…" at bounding box center [784, 536] width 1013 height 26
click at [288, 538] on input "SYENSQO - XPLORER SITE | (10-939513) | RUE DE LA FUSÉE 98, 1130 HAREN | 0798.89…" at bounding box center [944, 536] width 1332 height 26
checkbox input "true"
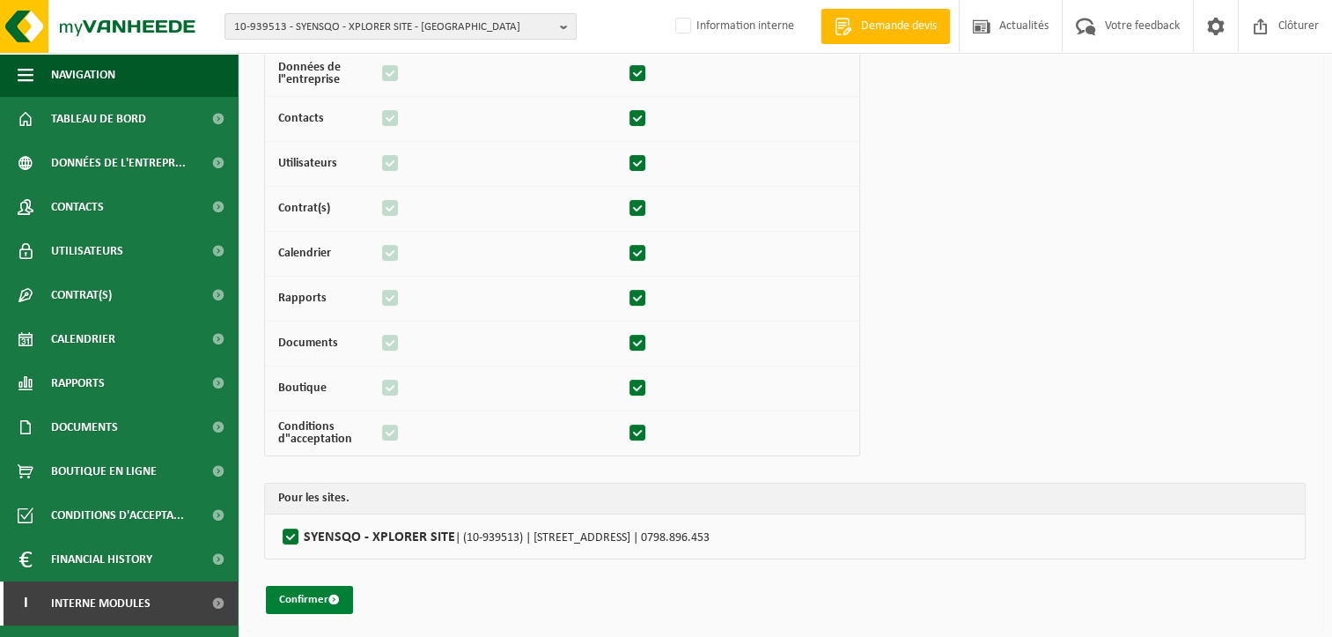
click at [311, 596] on button "Confirmer" at bounding box center [309, 599] width 87 height 28
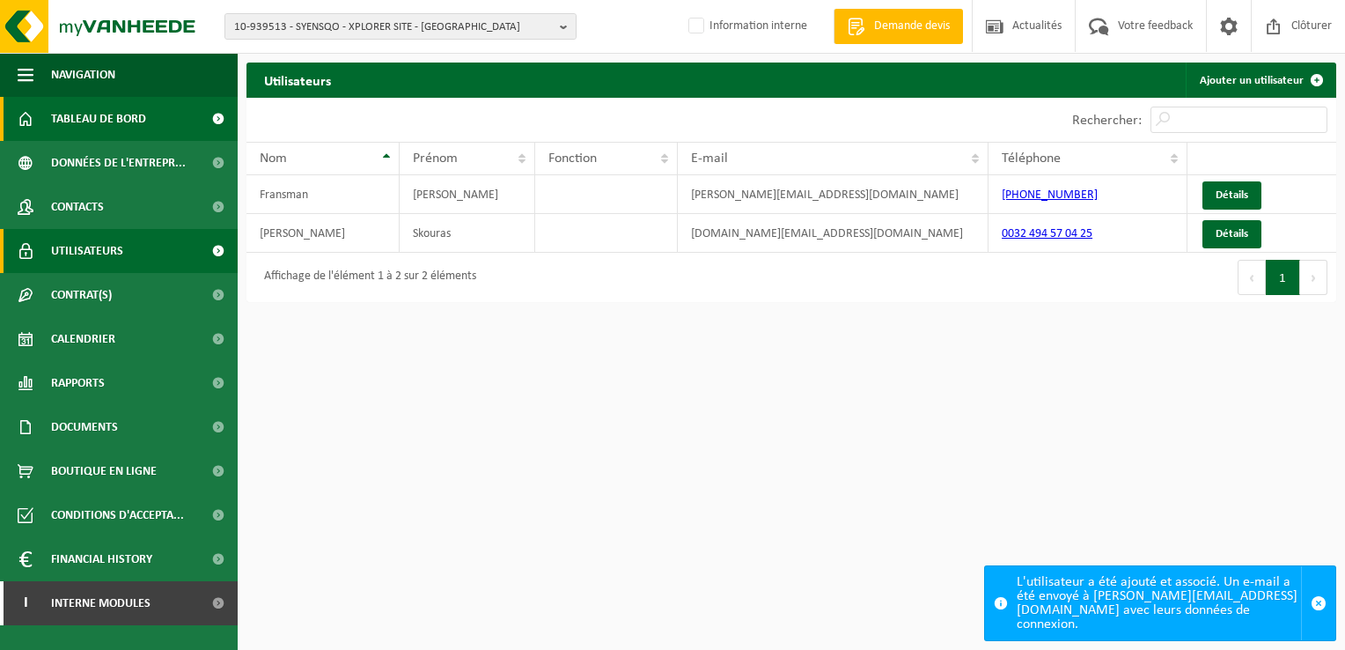
click at [130, 122] on span "Tableau de bord" at bounding box center [98, 119] width 95 height 44
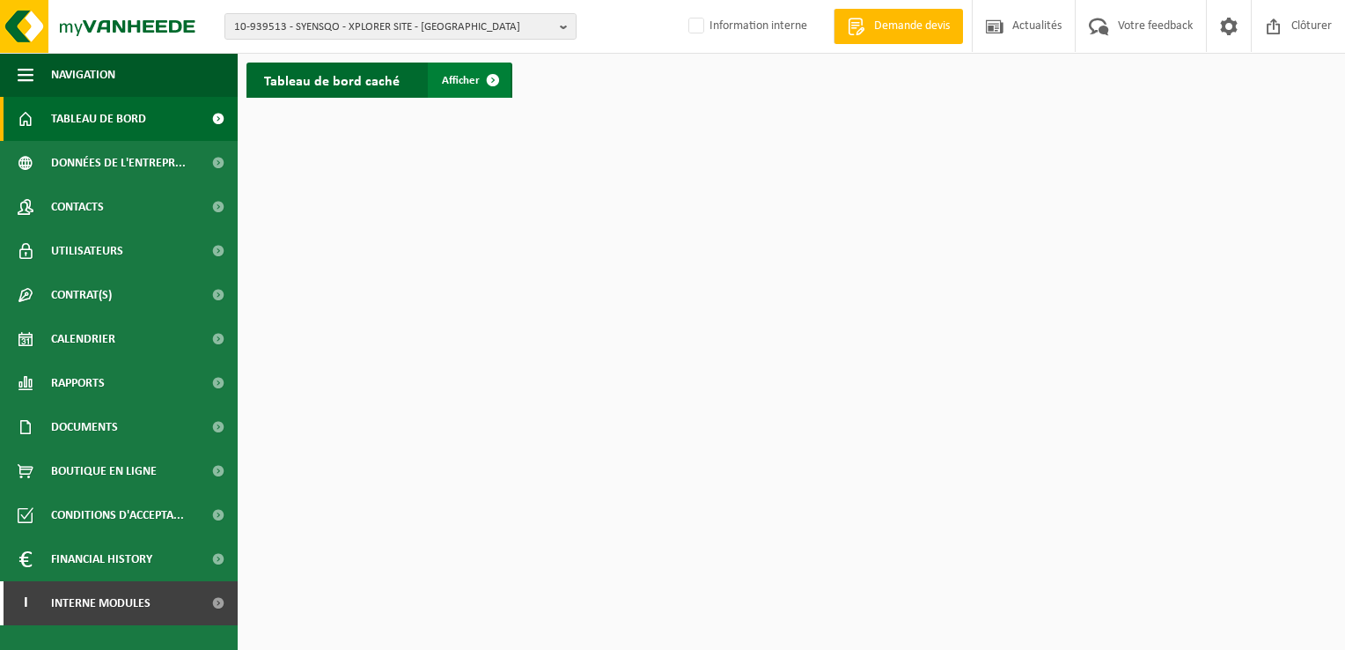
click at [457, 83] on span "Afficher" at bounding box center [461, 80] width 38 height 11
